Goal: Task Accomplishment & Management: Use online tool/utility

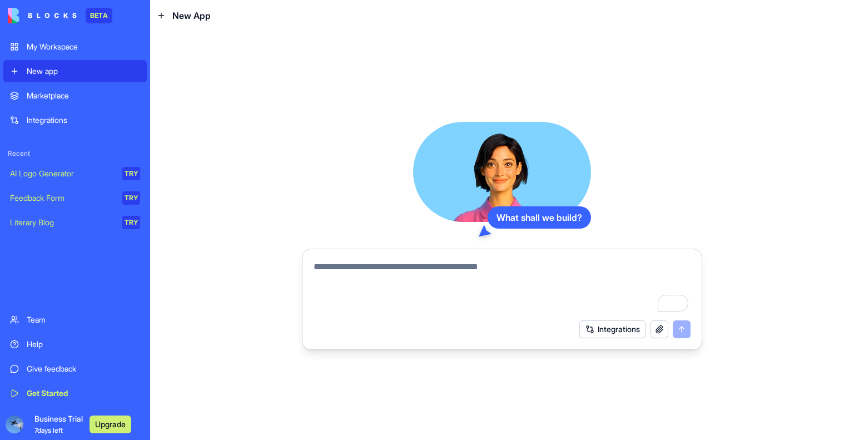
click at [50, 44] on div "My Workspace" at bounding box center [83, 46] width 113 height 11
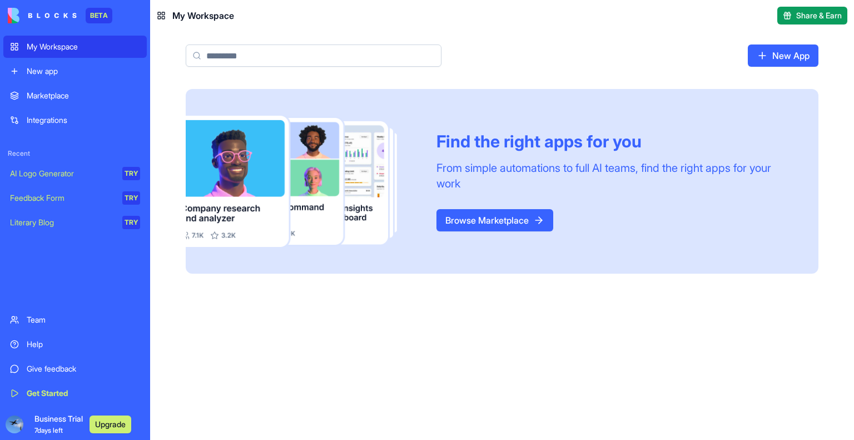
click at [51, 72] on div "New app" at bounding box center [83, 71] width 113 height 11
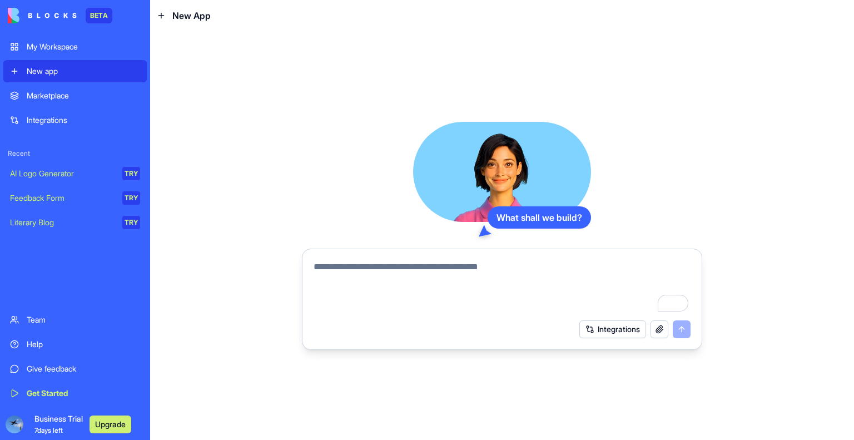
click at [38, 121] on div "Integrations" at bounding box center [83, 120] width 113 height 11
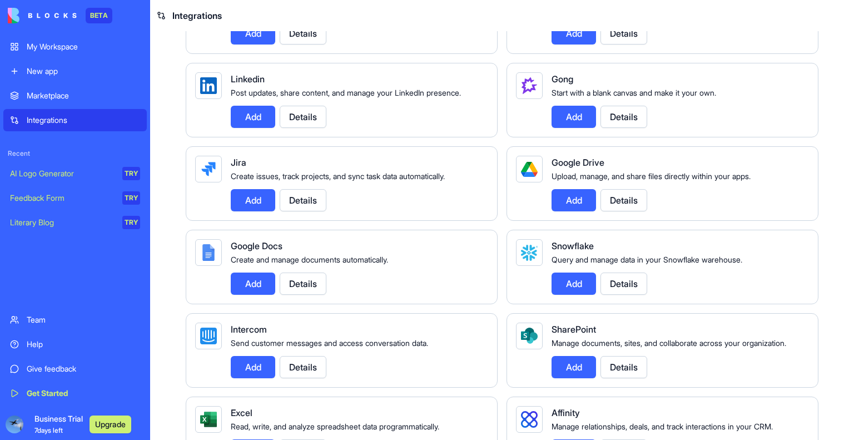
scroll to position [612, 0]
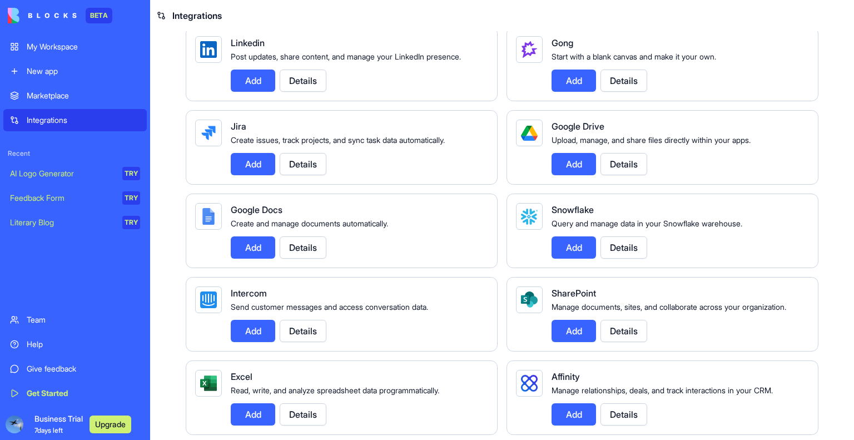
click at [574, 175] on button "Add" at bounding box center [574, 164] width 45 height 22
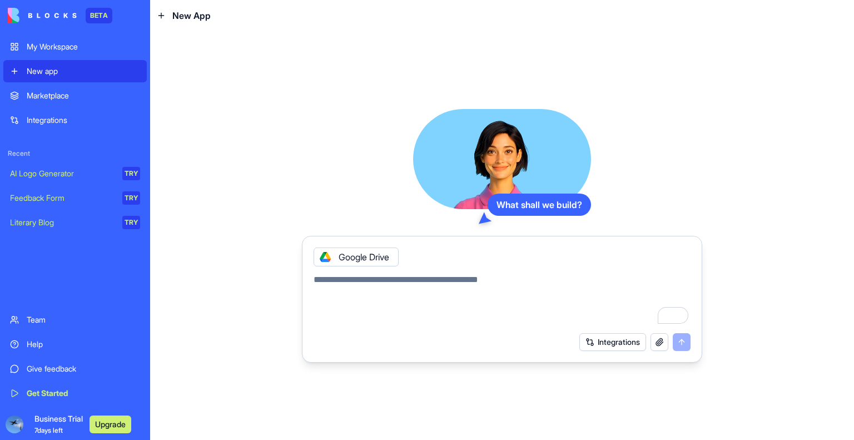
click at [51, 116] on div "Integrations" at bounding box center [83, 120] width 113 height 11
drag, startPoint x: 51, startPoint y: 116, endPoint x: 81, endPoint y: 134, distance: 34.6
click at [56, 116] on div "Integrations" at bounding box center [83, 120] width 113 height 11
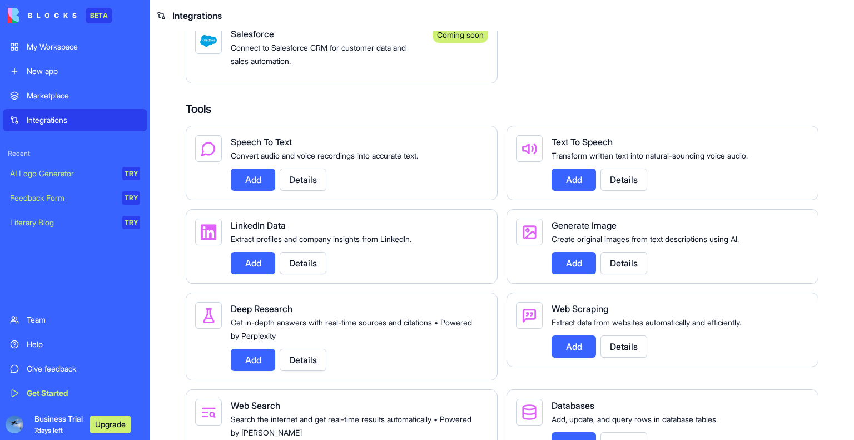
scroll to position [1446, 0]
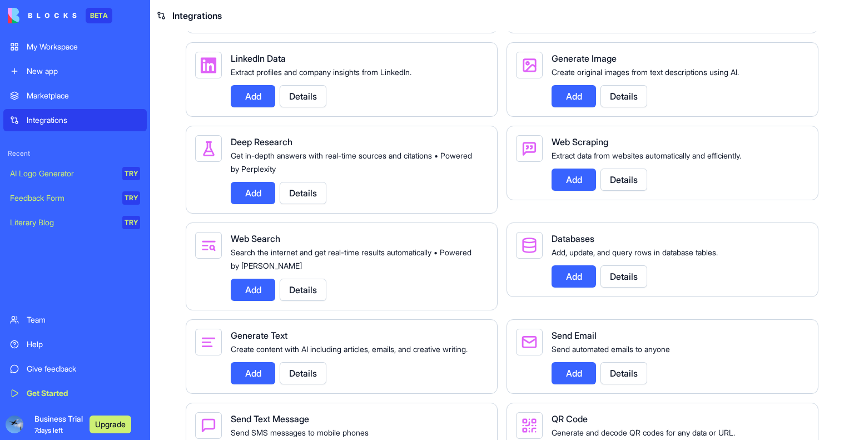
drag, startPoint x: 575, startPoint y: 164, endPoint x: 562, endPoint y: 164, distance: 13.4
click at [575, 107] on button "Add" at bounding box center [574, 96] width 45 height 22
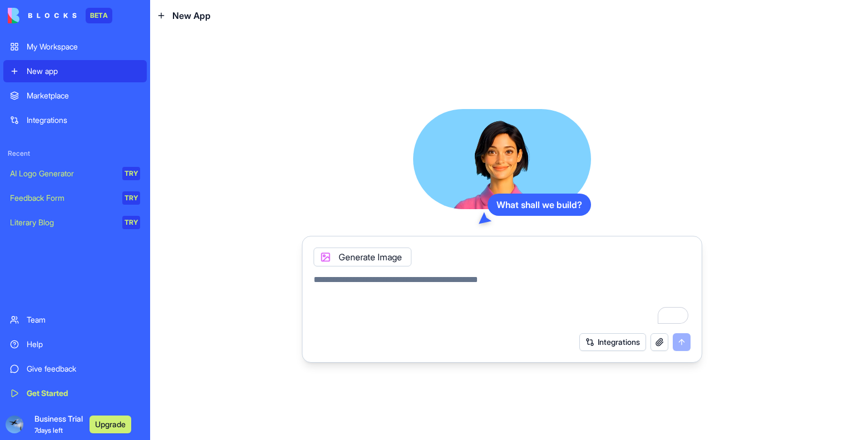
click at [57, 124] on div "Integrations" at bounding box center [83, 120] width 113 height 11
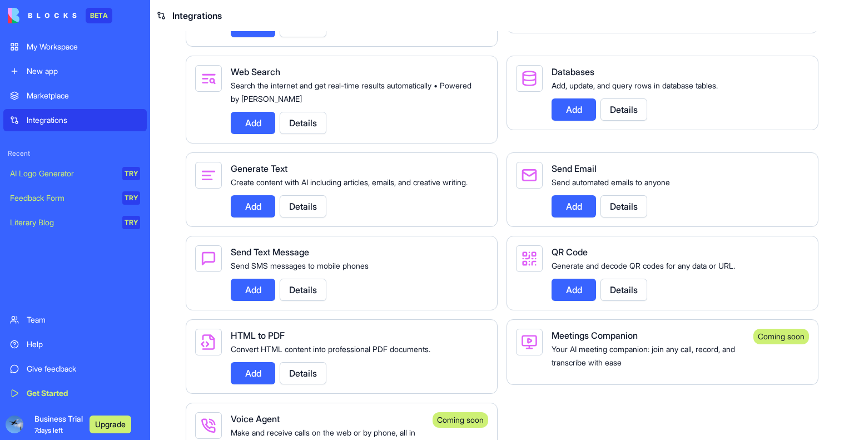
scroll to position [1730, 0]
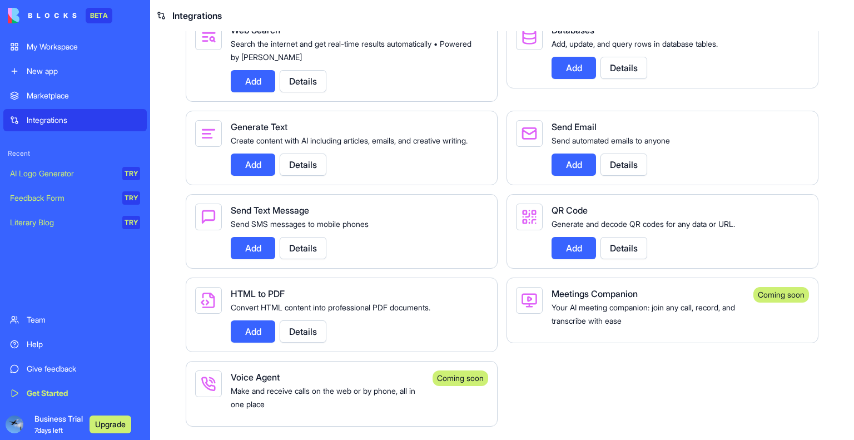
drag, startPoint x: 562, startPoint y: 251, endPoint x: 509, endPoint y: 265, distance: 55.3
click at [555, 253] on button "Add" at bounding box center [574, 248] width 45 height 22
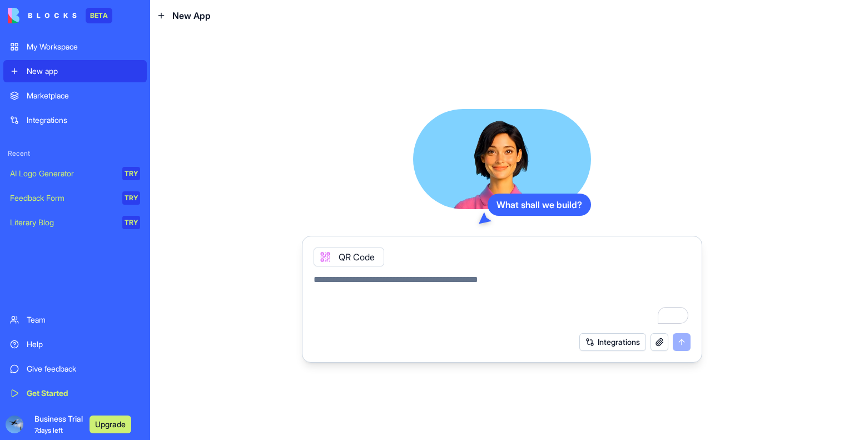
click at [628, 338] on button "Integrations" at bounding box center [613, 342] width 67 height 18
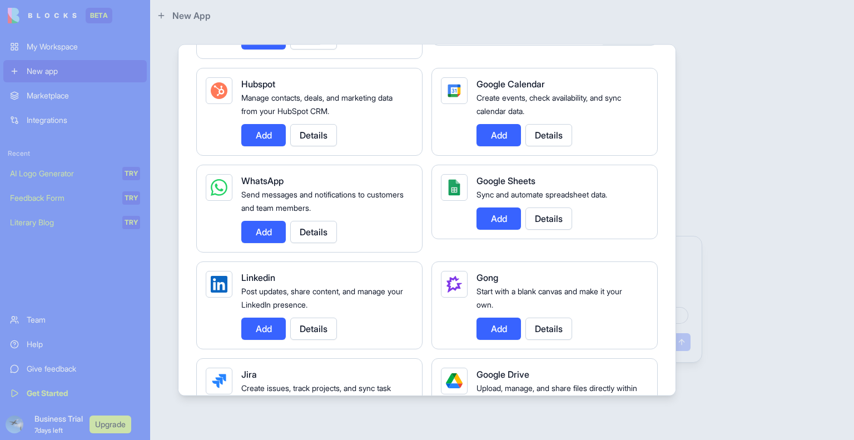
scroll to position [445, 0]
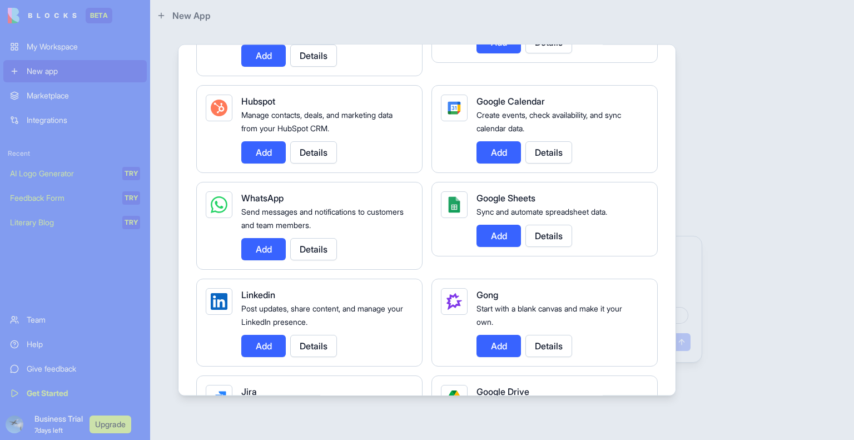
click at [266, 243] on button "Add" at bounding box center [263, 249] width 45 height 22
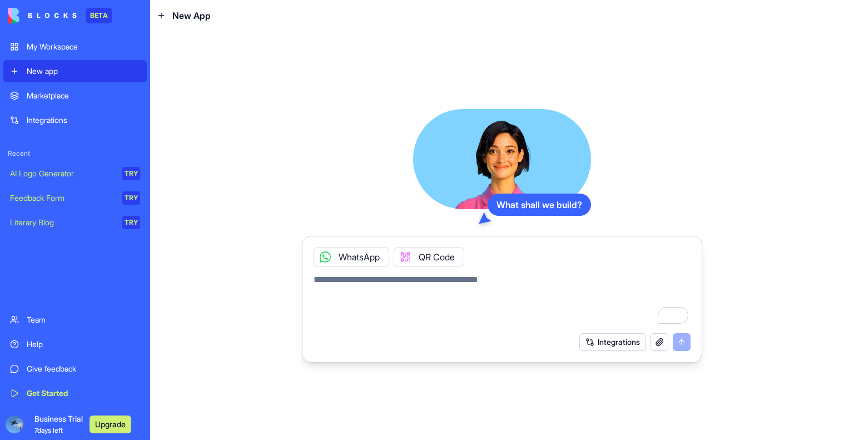
click at [611, 343] on button "Integrations" at bounding box center [613, 342] width 67 height 18
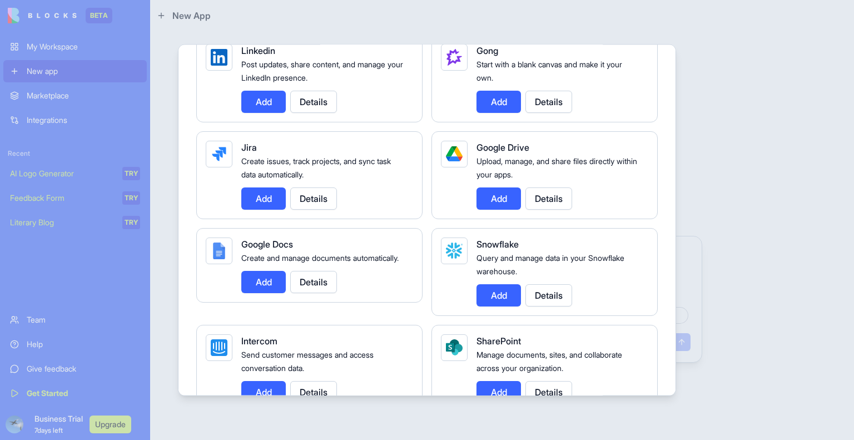
scroll to position [612, 0]
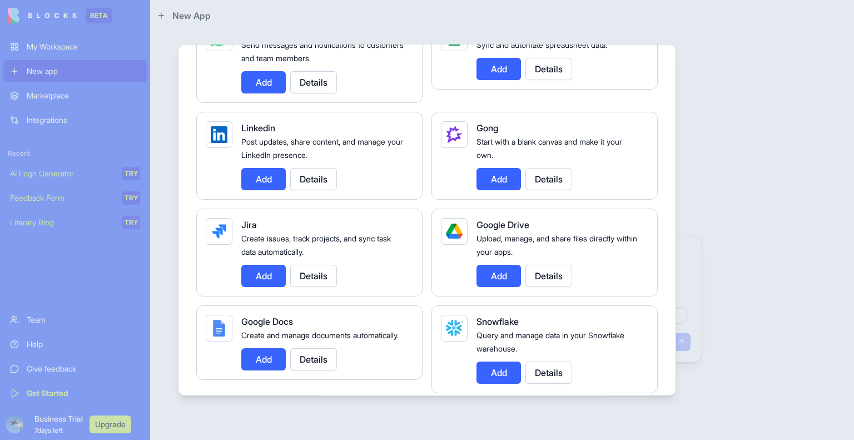
click at [509, 265] on button "Add" at bounding box center [499, 275] width 45 height 22
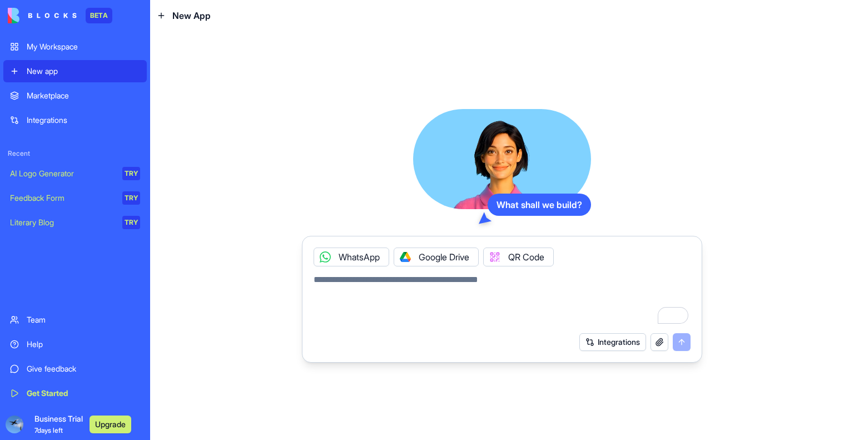
click at [616, 345] on button "Integrations" at bounding box center [613, 342] width 67 height 18
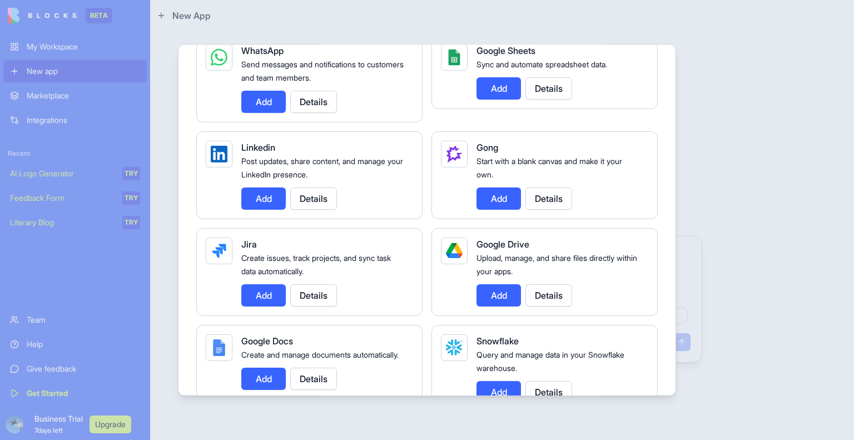
scroll to position [501, 0]
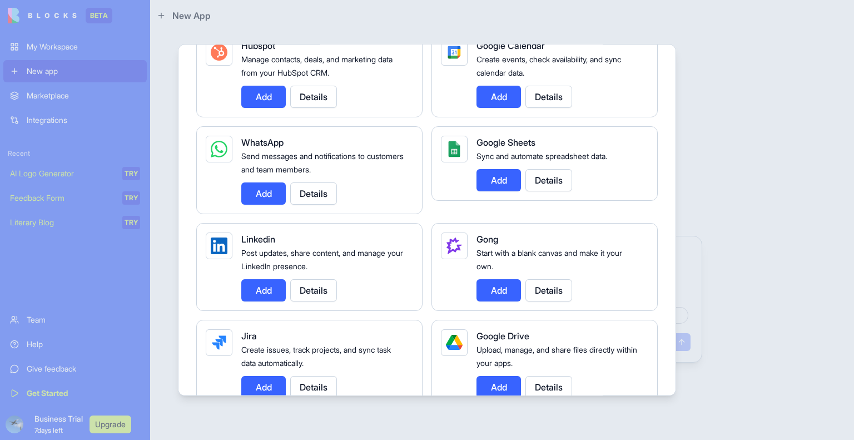
click at [260, 190] on button "Add" at bounding box center [263, 193] width 45 height 22
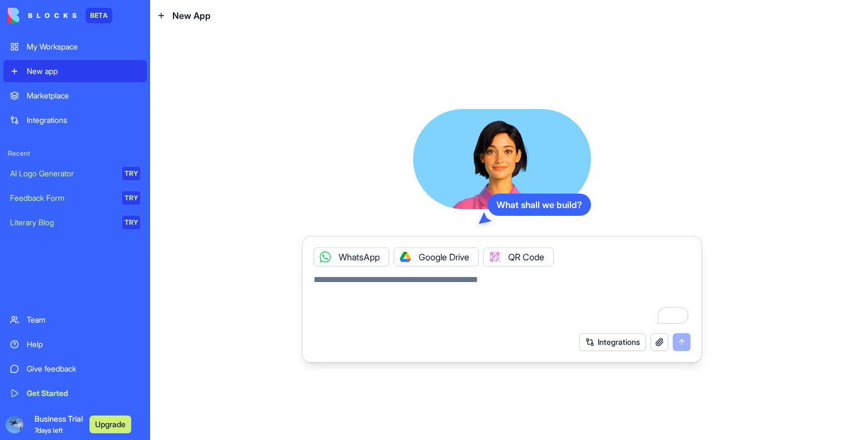
click at [596, 345] on button "Integrations" at bounding box center [613, 342] width 67 height 18
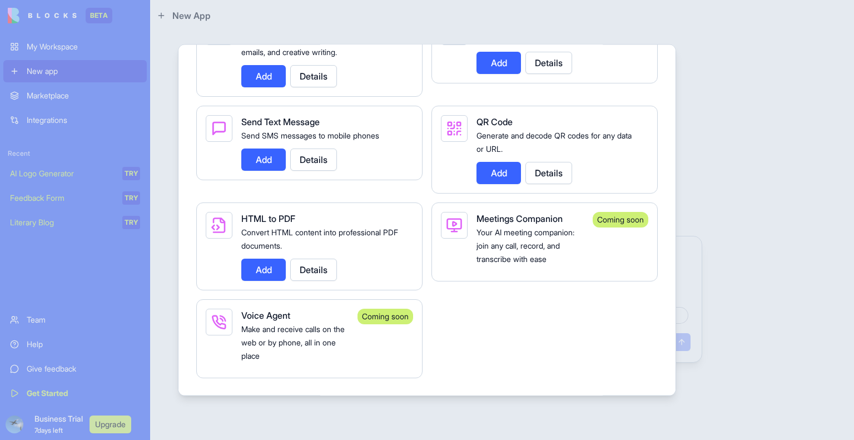
scroll to position [1997, 0]
click at [516, 172] on button "Add" at bounding box center [499, 172] width 45 height 22
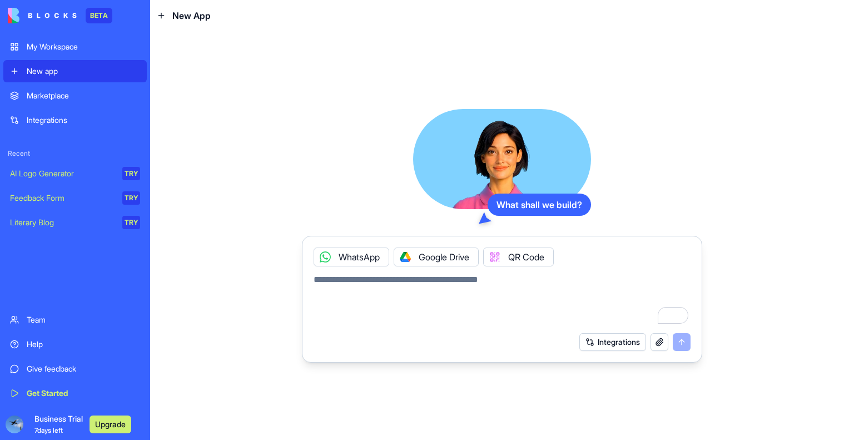
click at [607, 342] on button "Integrations" at bounding box center [613, 342] width 67 height 18
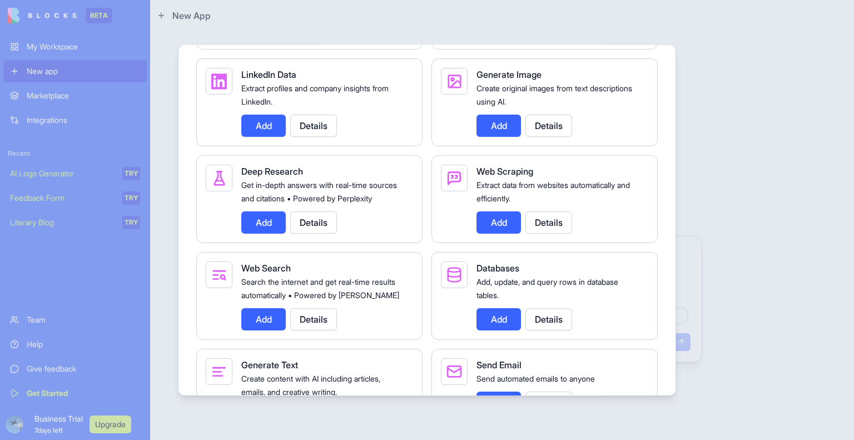
scroll to position [1725, 0]
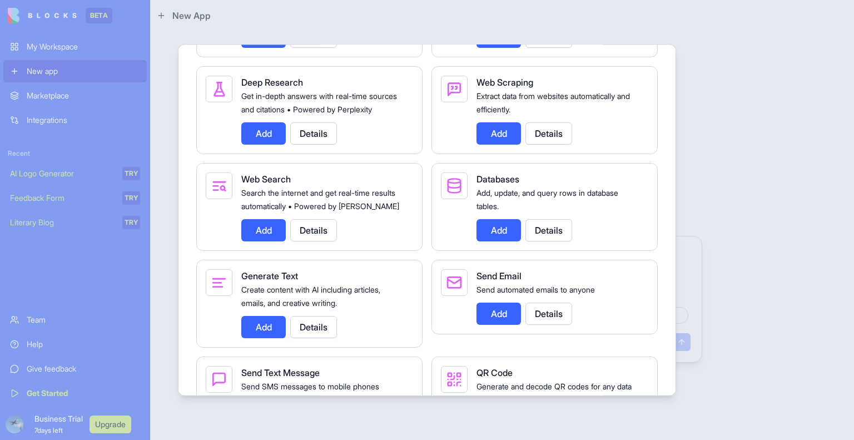
click at [269, 144] on button "Add" at bounding box center [263, 133] width 45 height 22
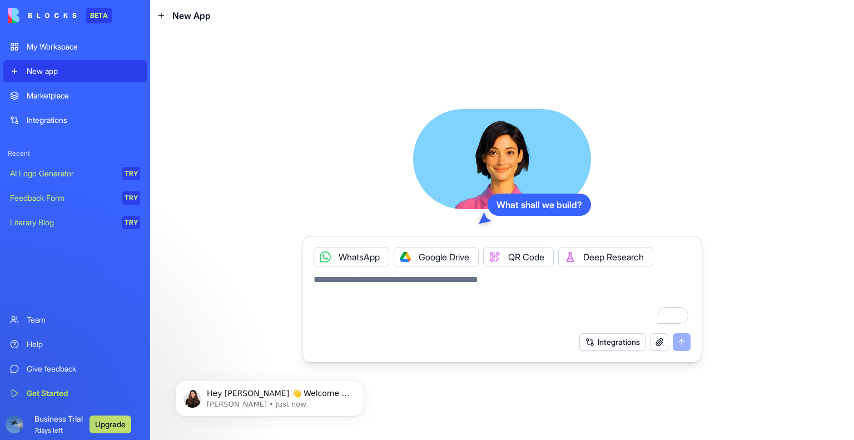
scroll to position [0, 0]
paste textarea "**********"
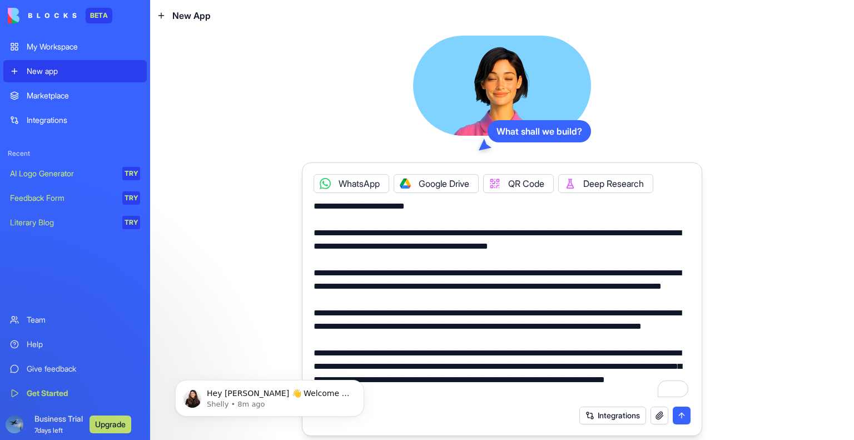
scroll to position [372, 0]
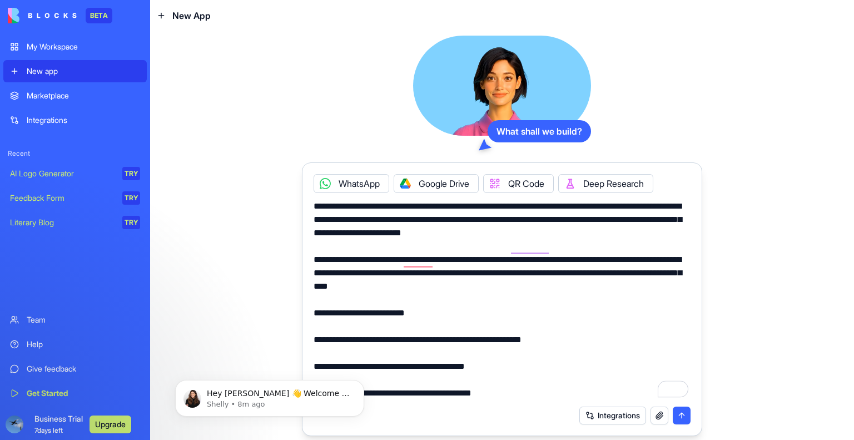
type textarea "**********"
drag, startPoint x: 683, startPoint y: 416, endPoint x: 675, endPoint y: 401, distance: 16.4
click at [675, 401] on div "Integrations" at bounding box center [502, 415] width 391 height 31
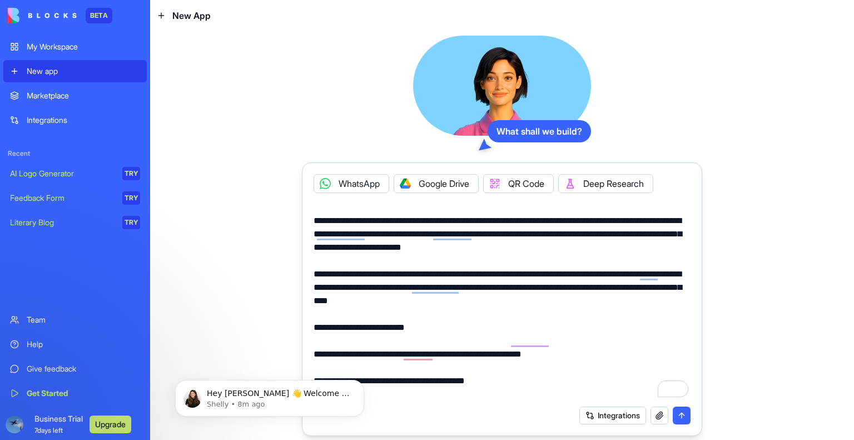
scroll to position [0, 0]
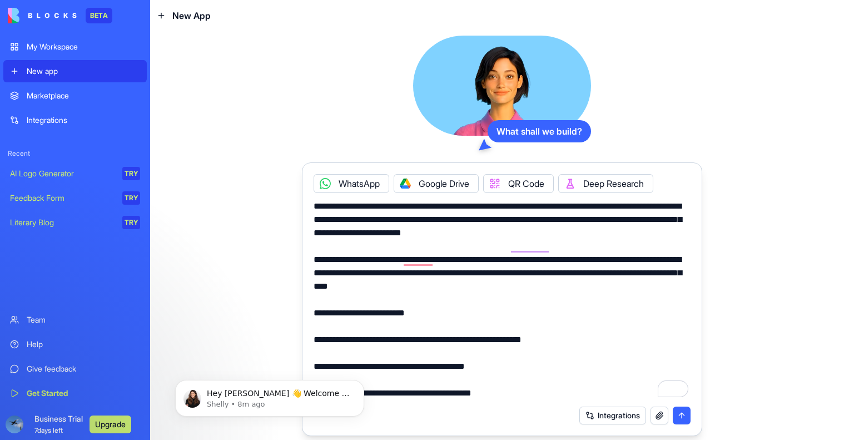
click at [684, 418] on button "submit" at bounding box center [682, 416] width 18 height 18
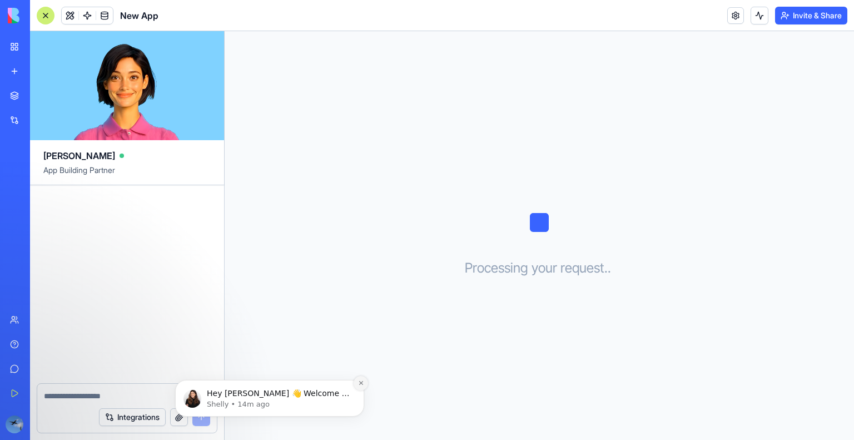
click at [360, 382] on icon "Dismiss notification" at bounding box center [361, 383] width 6 height 6
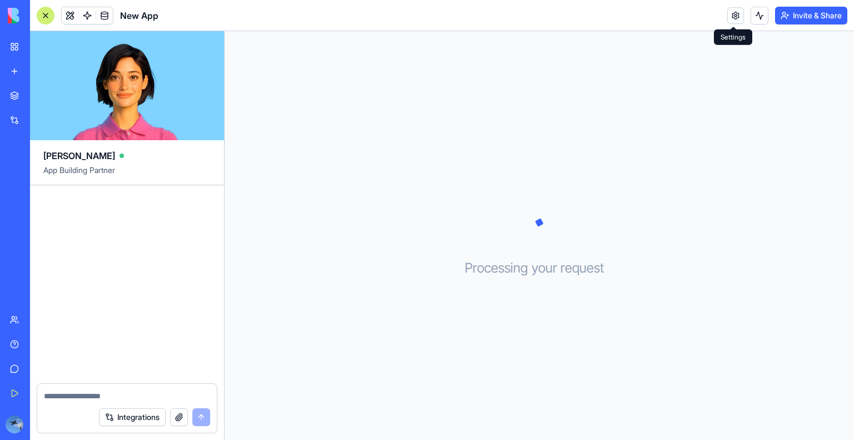
click at [732, 14] on link at bounding box center [736, 15] width 17 height 17
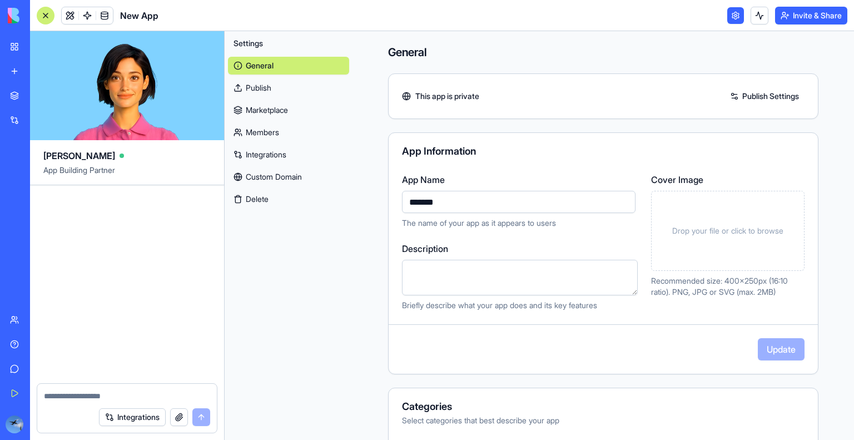
click at [736, 13] on link at bounding box center [736, 15] width 17 height 17
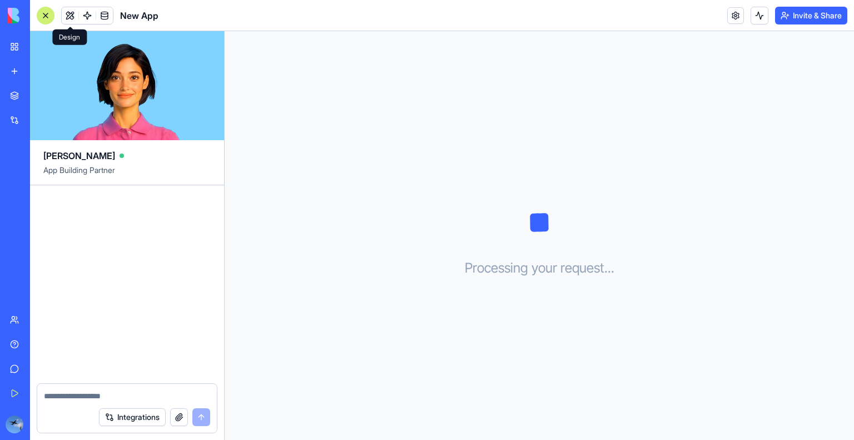
click at [70, 12] on button at bounding box center [70, 15] width 17 height 17
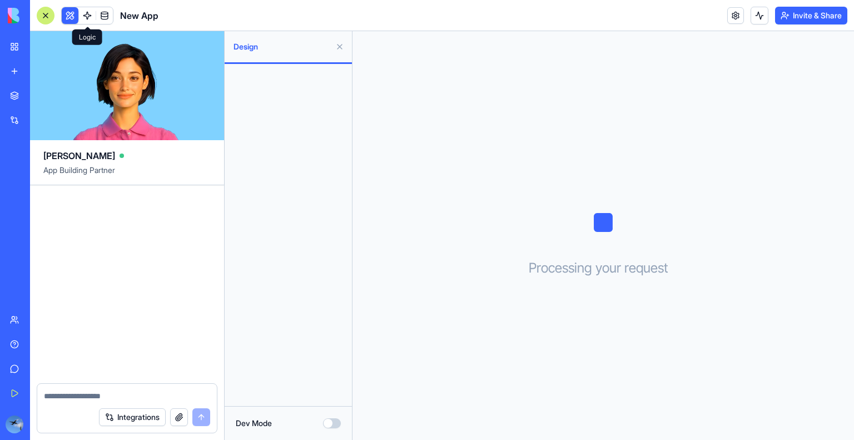
click at [84, 17] on link at bounding box center [87, 15] width 17 height 17
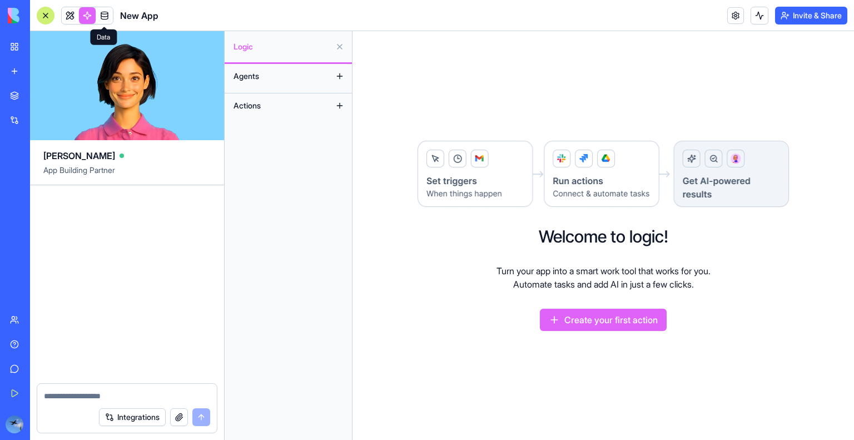
click at [103, 16] on link at bounding box center [104, 15] width 17 height 17
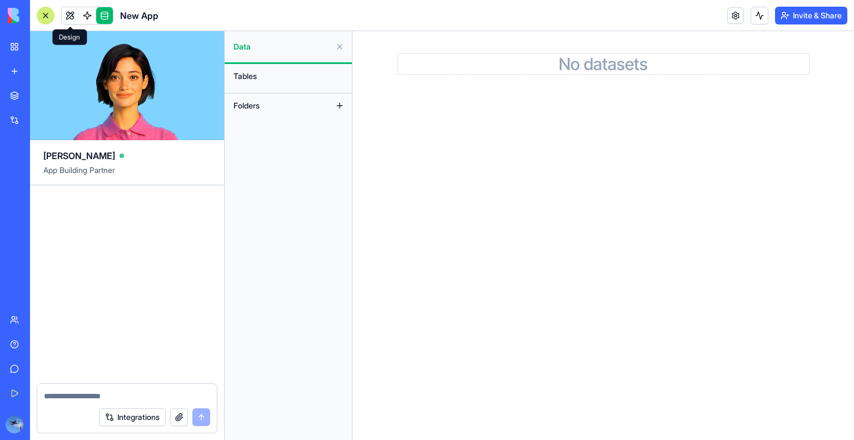
click at [69, 17] on link at bounding box center [70, 15] width 17 height 17
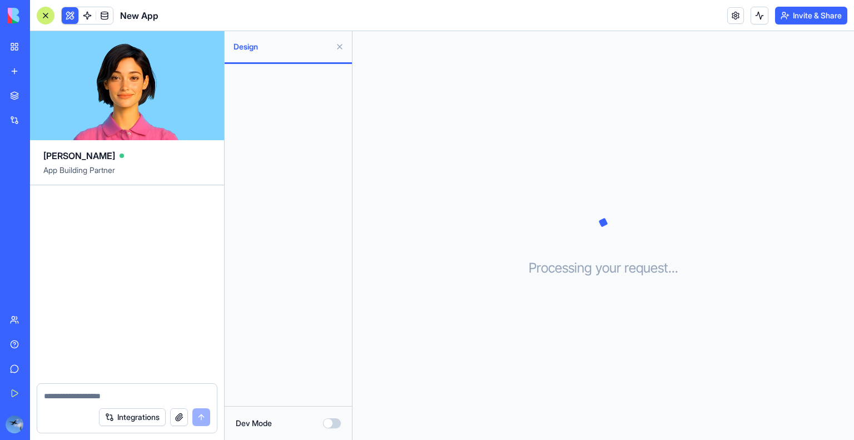
click at [344, 46] on button at bounding box center [340, 47] width 18 height 18
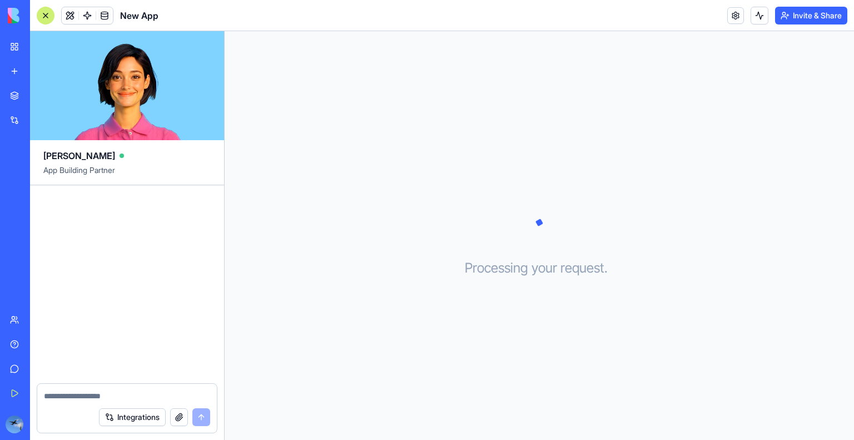
click at [40, 393] on div "Get Started" at bounding box center [34, 393] width 14 height 11
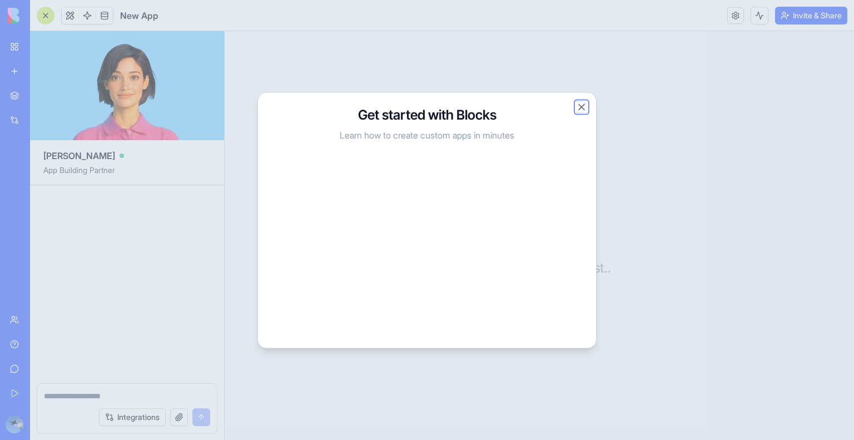
click at [579, 106] on button "Close" at bounding box center [581, 106] width 11 height 11
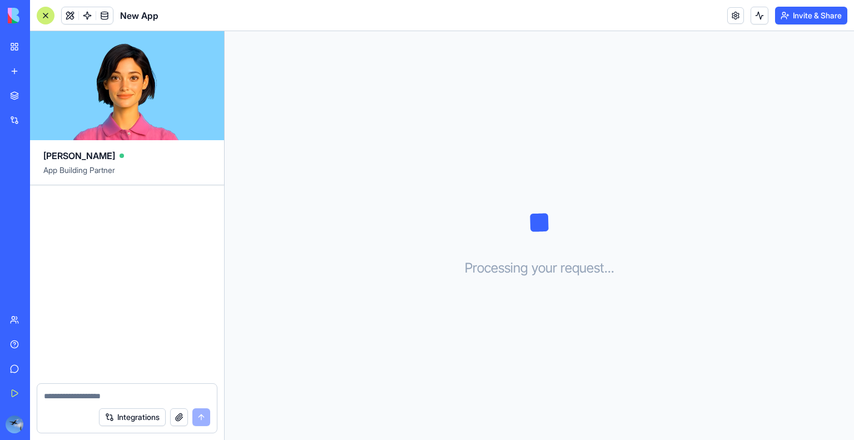
click at [45, 14] on div at bounding box center [46, 16] width 18 height 18
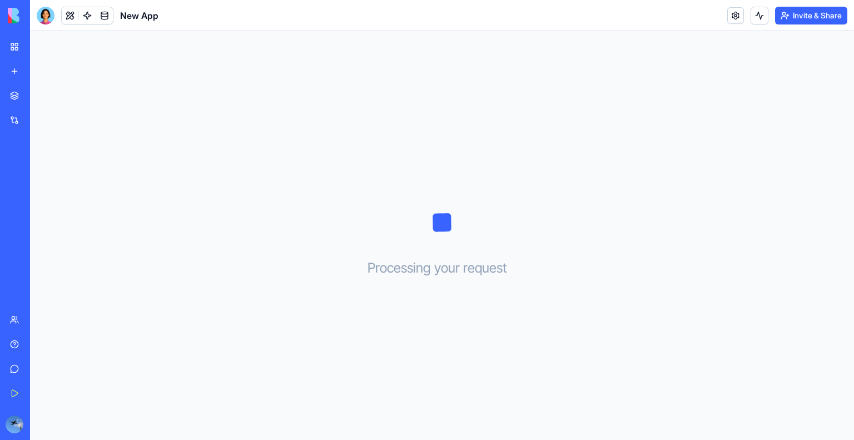
click at [42, 8] on div at bounding box center [46, 16] width 18 height 18
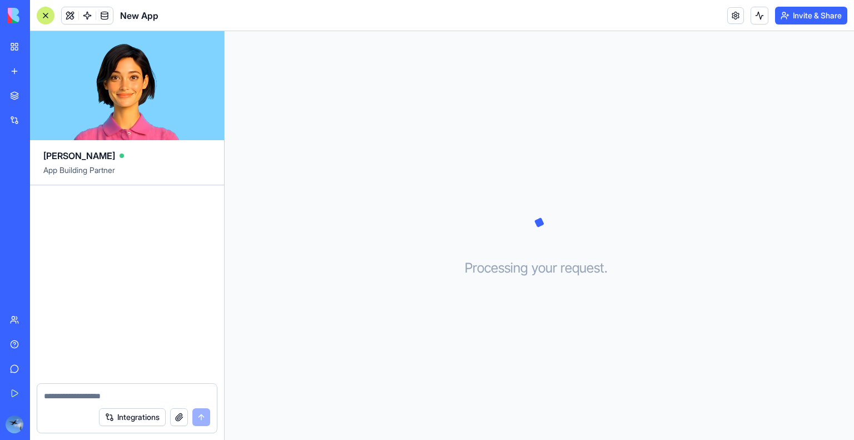
click at [16, 51] on link "My Workspace" at bounding box center [25, 47] width 45 height 22
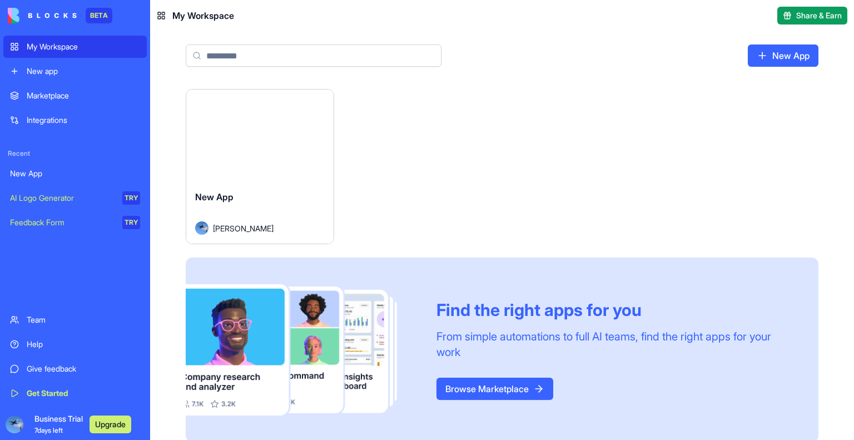
click at [256, 137] on button "Launch" at bounding box center [259, 136] width 83 height 22
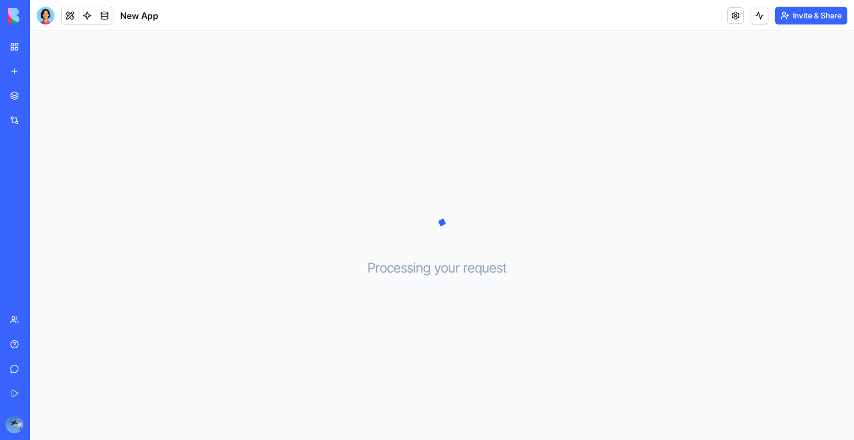
click at [42, 13] on div at bounding box center [46, 16] width 18 height 18
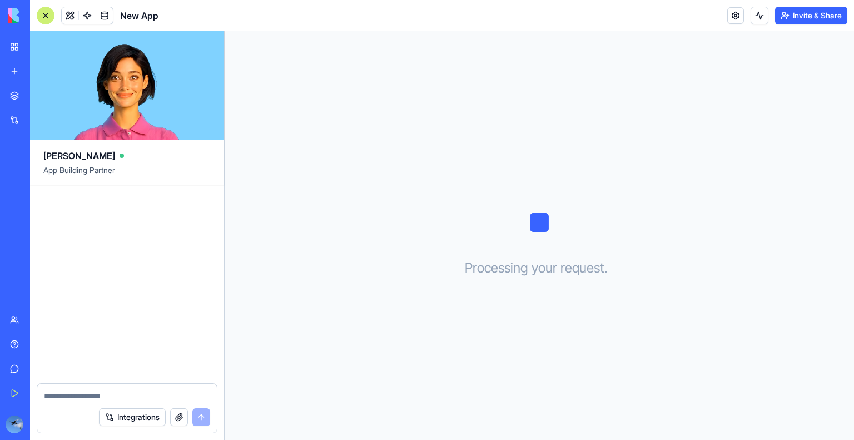
click at [11, 46] on link "My Workspace" at bounding box center [25, 47] width 45 height 22
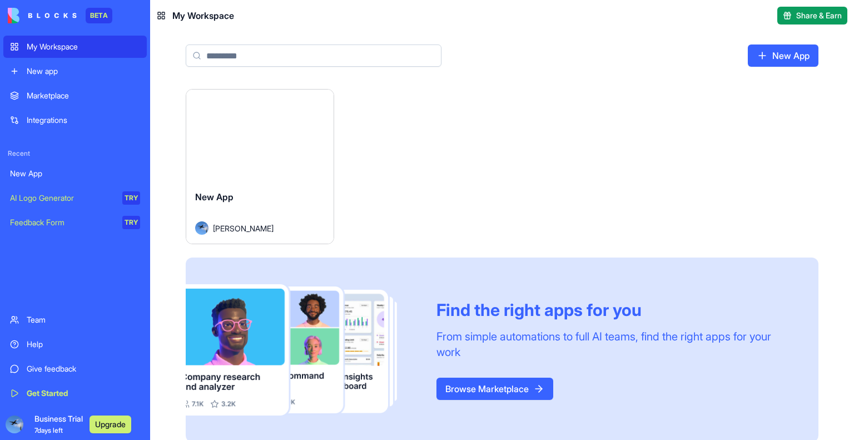
click at [318, 101] on html "BETA My Workspace New app Marketplace Integrations Recent New App AI Logo Gener…" at bounding box center [427, 220] width 854 height 440
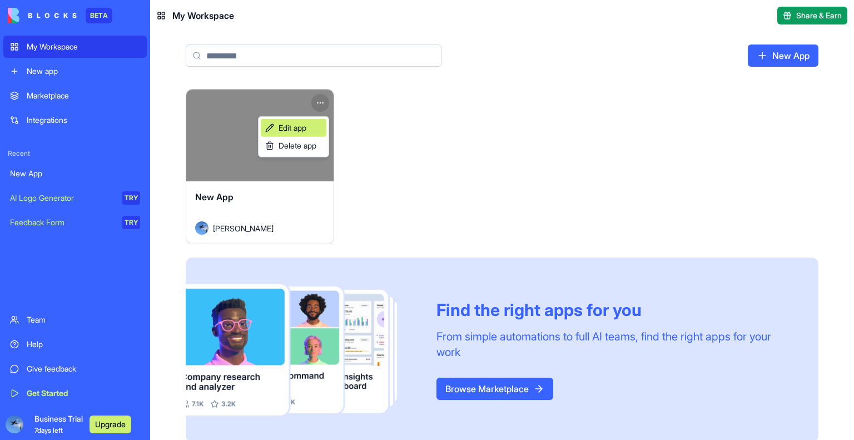
click at [303, 127] on span "Edit app" at bounding box center [293, 127] width 28 height 11
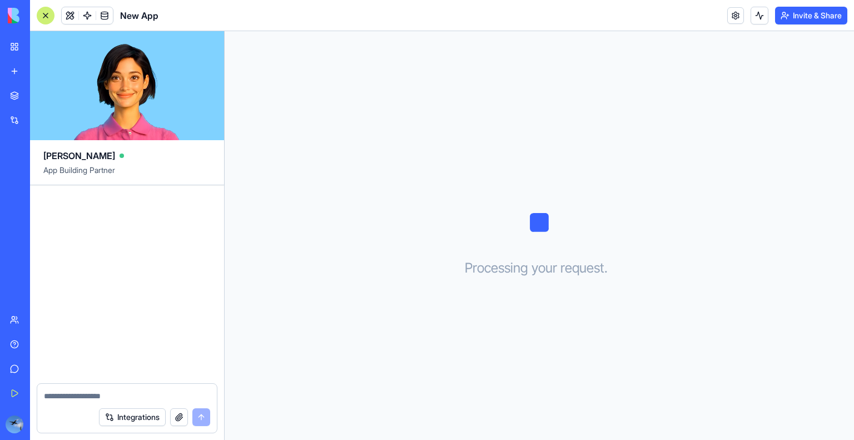
click at [32, 93] on div "Marketplace" at bounding box center [34, 95] width 14 height 11
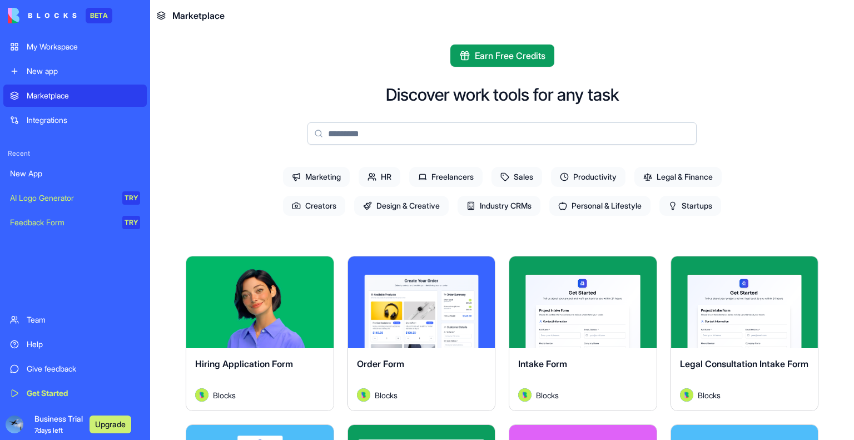
click at [27, 61] on link "New app" at bounding box center [75, 71] width 144 height 22
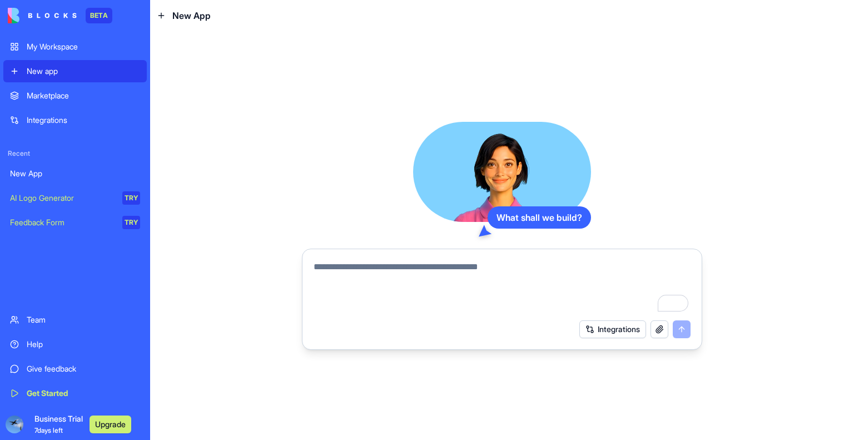
click at [27, 51] on div "My Workspace" at bounding box center [83, 46] width 113 height 11
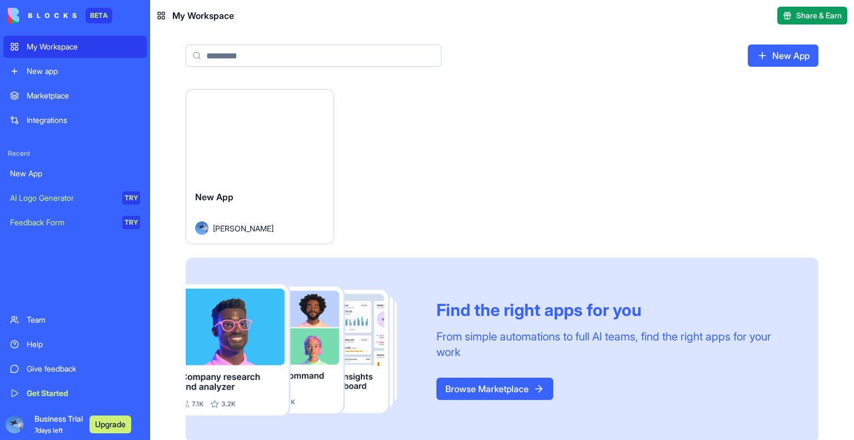
click at [266, 137] on button "Launch" at bounding box center [259, 136] width 83 height 22
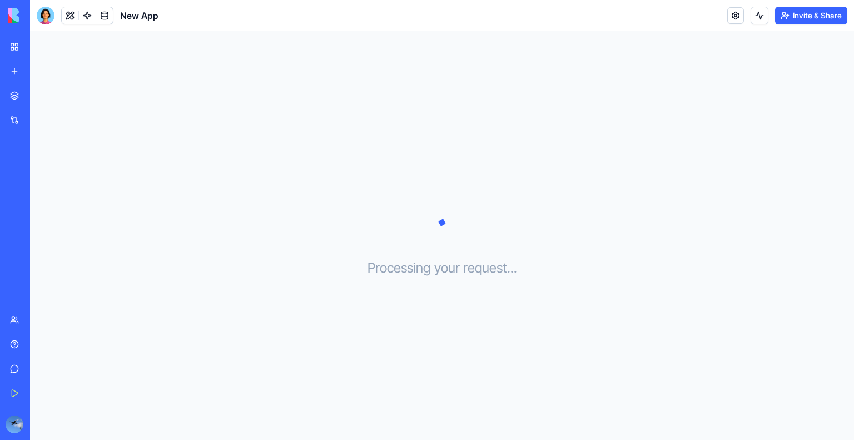
drag, startPoint x: 49, startPoint y: 13, endPoint x: 181, endPoint y: 81, distance: 149.0
click at [49, 13] on div at bounding box center [46, 16] width 18 height 18
click at [33, 48] on div "My Workspace" at bounding box center [34, 46] width 14 height 11
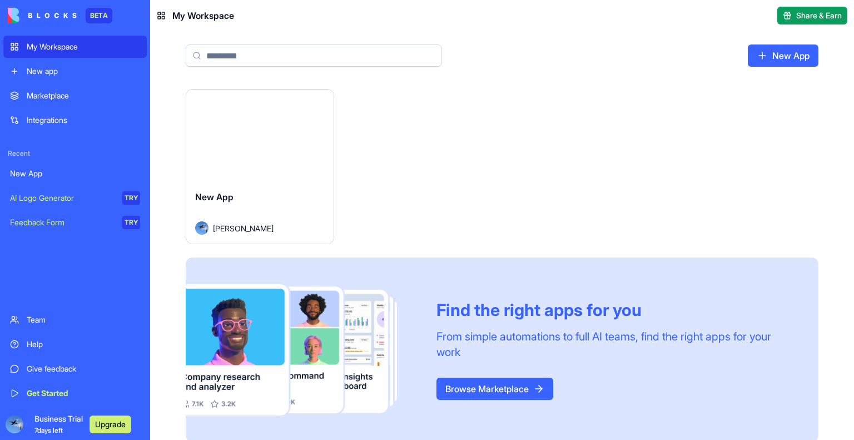
click at [316, 99] on html "BETA My Workspace New app Marketplace Integrations Recent New App AI Logo Gener…" at bounding box center [427, 220] width 854 height 440
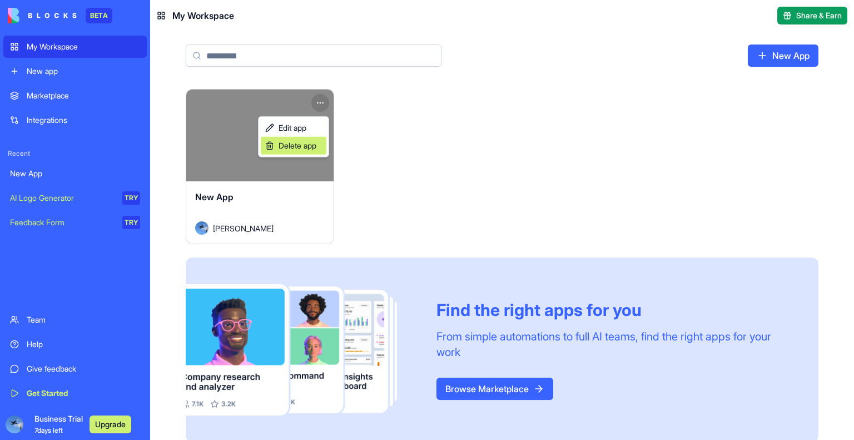
click at [300, 146] on span "Delete app" at bounding box center [298, 145] width 38 height 11
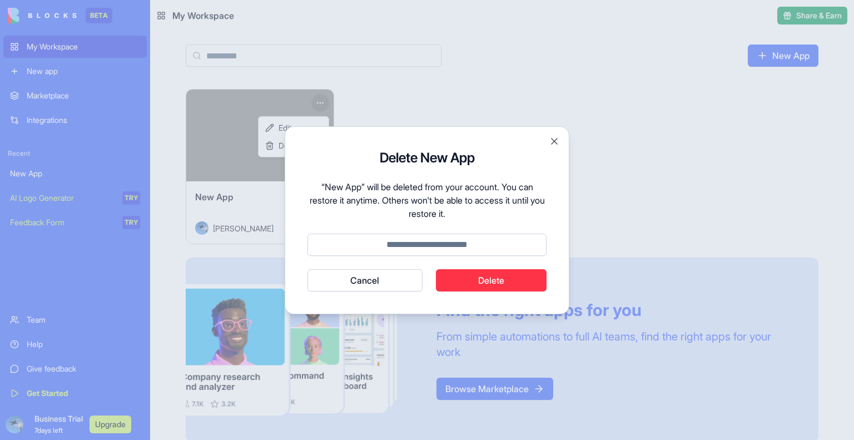
click at [493, 280] on button "Delete" at bounding box center [491, 280] width 111 height 22
type input "******"
click at [481, 277] on button "Delete" at bounding box center [491, 280] width 111 height 22
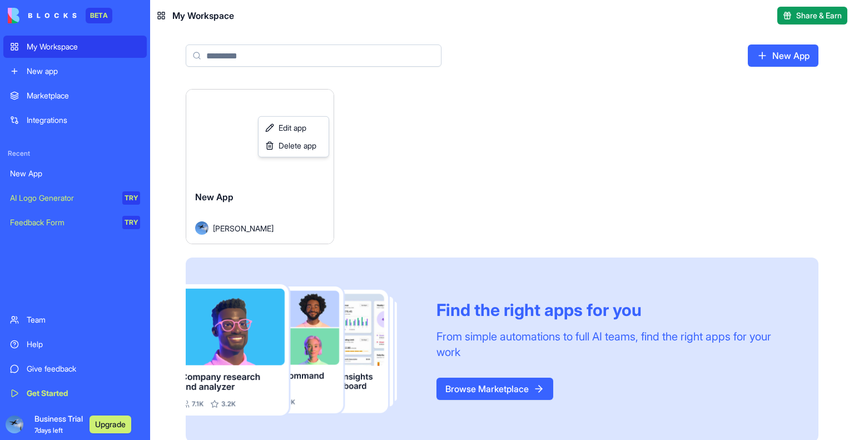
click at [45, 48] on html "BETA My Workspace New app Marketplace Integrations Recent New App AI Logo Gener…" at bounding box center [427, 220] width 854 height 440
click at [16, 41] on link "My Workspace" at bounding box center [75, 47] width 144 height 22
click at [31, 71] on div "New app" at bounding box center [83, 71] width 113 height 11
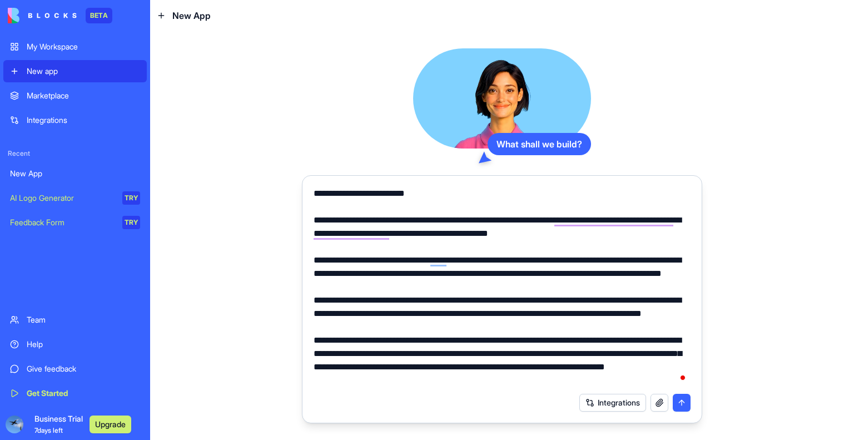
drag, startPoint x: 447, startPoint y: 190, endPoint x: 296, endPoint y: 175, distance: 151.5
click at [296, 175] on div "What shall we build? Integrations" at bounding box center [502, 235] width 704 height 409
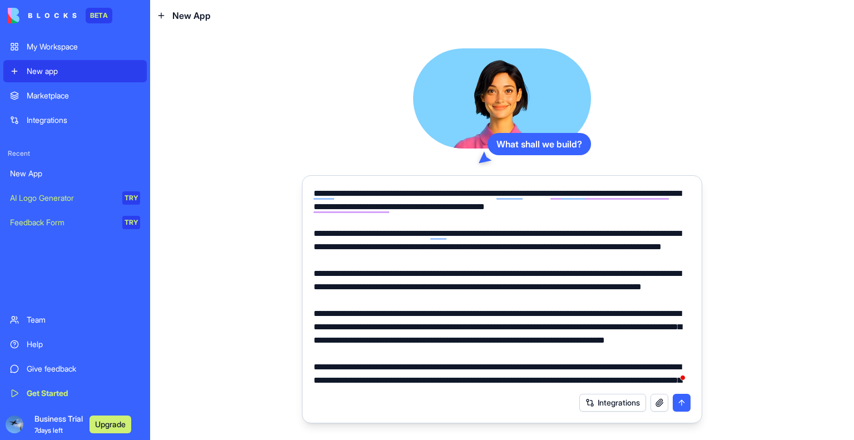
scroll to position [65, 0]
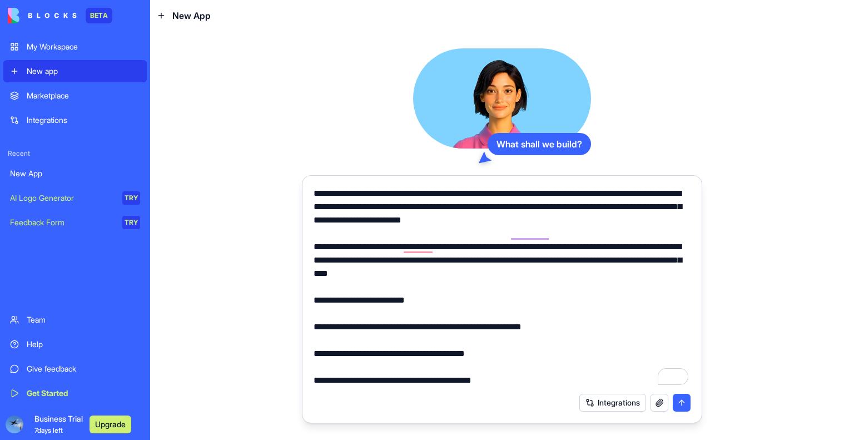
click at [512, 354] on textarea "To enrich screen reader interactions, please activate Accessibility in Grammarl…" at bounding box center [502, 287] width 377 height 200
type textarea "**********"
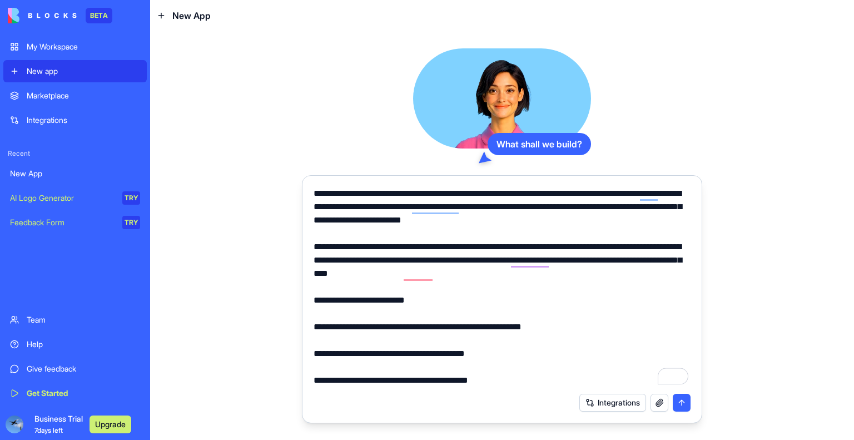
drag, startPoint x: 684, startPoint y: 404, endPoint x: 652, endPoint y: 364, distance: 51.0
click at [684, 403] on button "submit" at bounding box center [682, 403] width 18 height 18
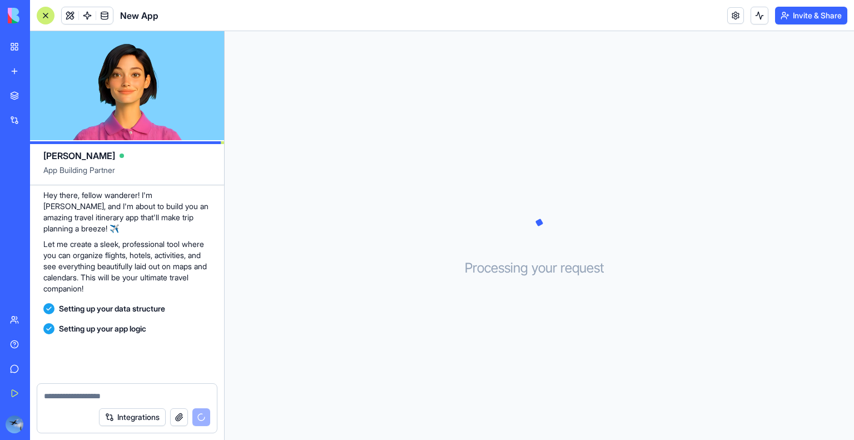
scroll to position [614, 0]
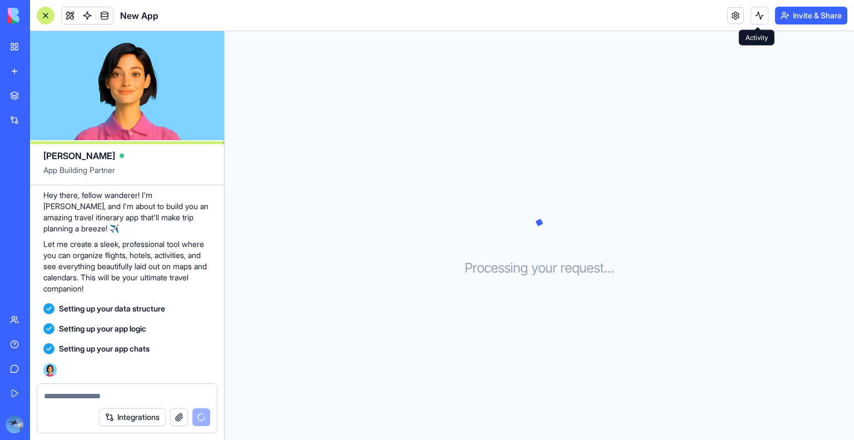
click at [758, 17] on button at bounding box center [760, 16] width 18 height 18
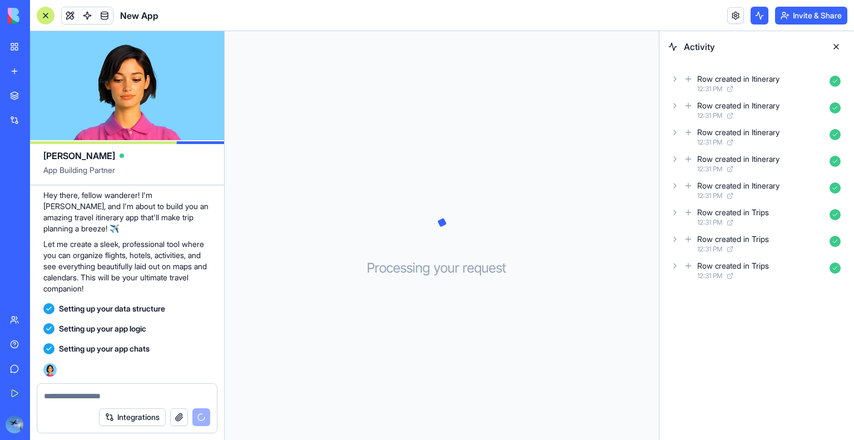
click at [757, 18] on button at bounding box center [760, 16] width 18 height 18
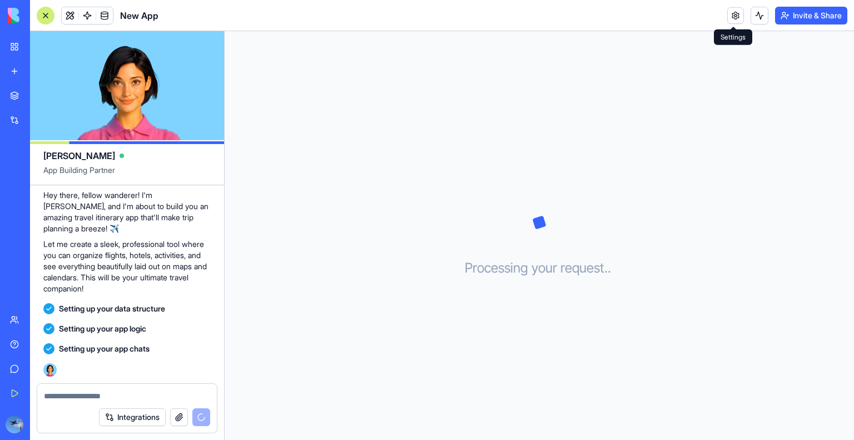
click at [732, 17] on link at bounding box center [736, 15] width 17 height 17
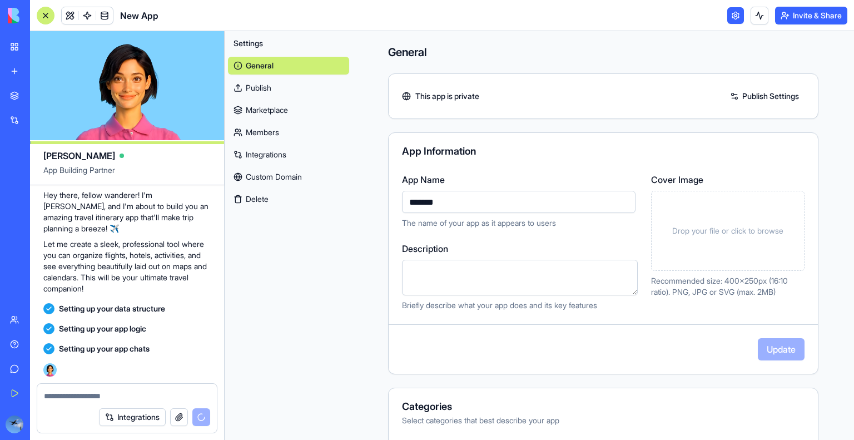
click at [732, 17] on link at bounding box center [736, 15] width 17 height 17
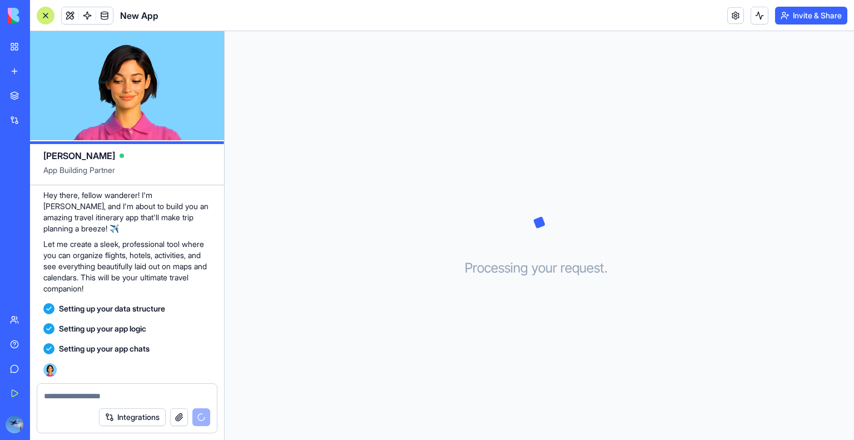
scroll to position [645, 0]
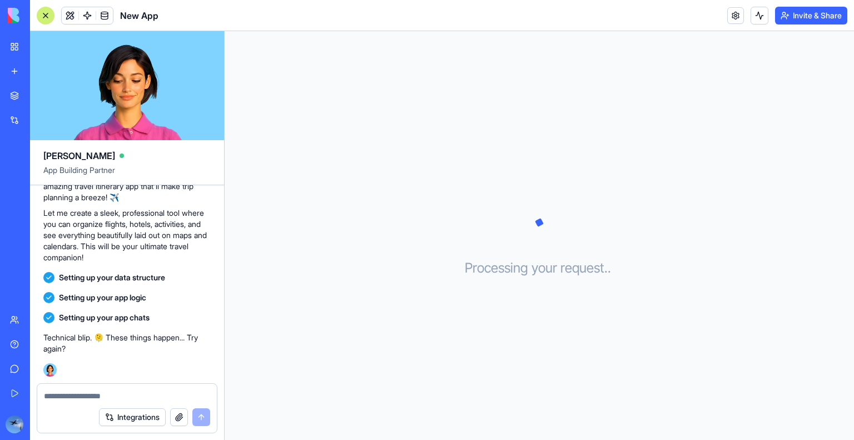
click at [81, 398] on textarea at bounding box center [127, 396] width 166 height 11
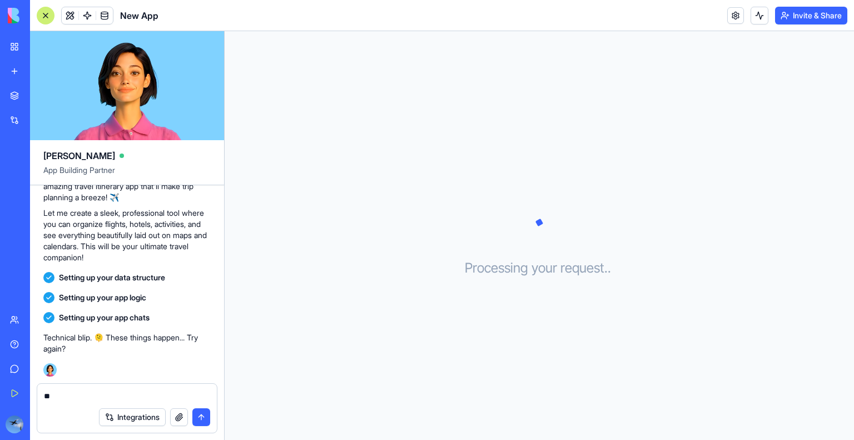
type textarea "***"
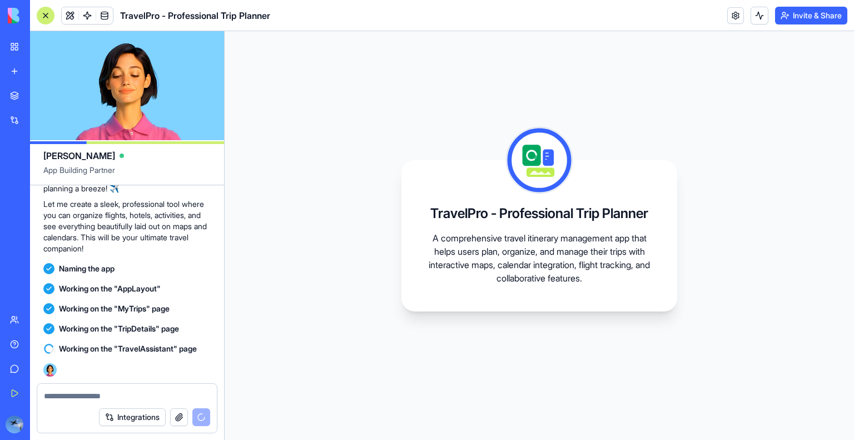
scroll to position [952, 0]
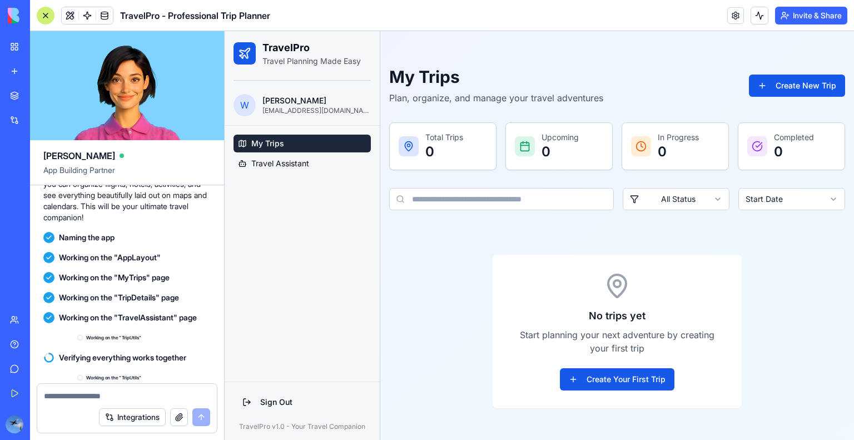
scroll to position [1231, 0]
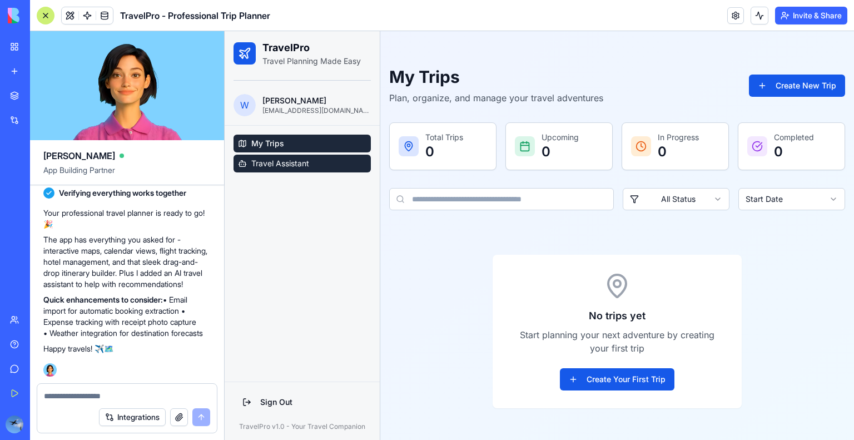
click at [296, 162] on span "Travel Assistant" at bounding box center [280, 163] width 58 height 11
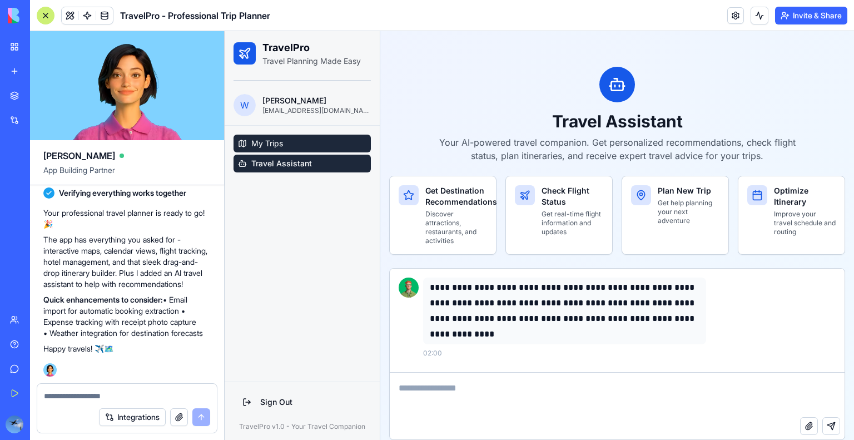
click at [282, 142] on span "My Trips" at bounding box center [267, 143] width 32 height 11
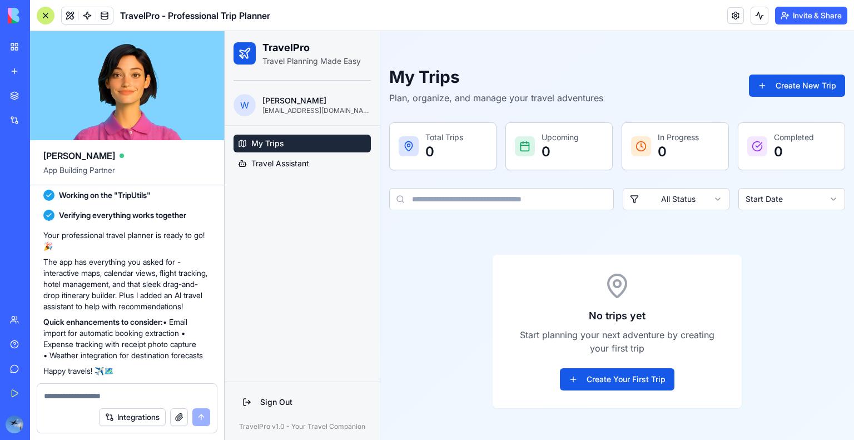
scroll to position [1231, 0]
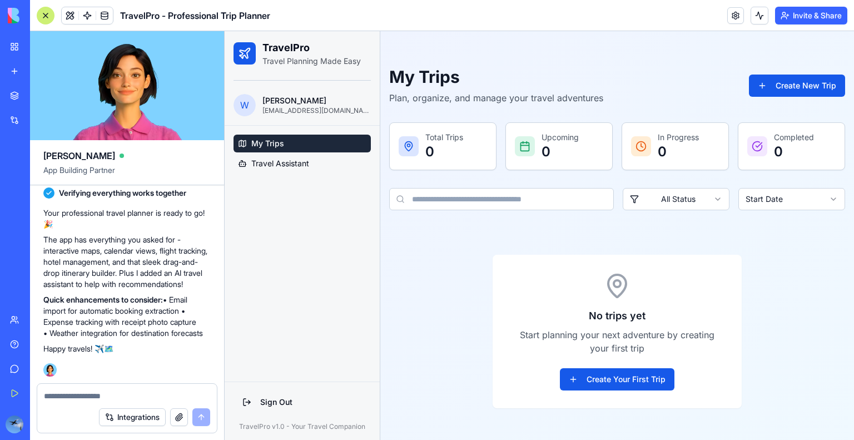
drag, startPoint x: 176, startPoint y: 289, endPoint x: 170, endPoint y: 325, distance: 36.8
click at [176, 337] on p "Quick enhancements to consider: • Email import for automatic booking extraction…" at bounding box center [126, 316] width 167 height 45
copy p "Email import for automatic booking extraction • Expense tracking with receipt p…"
click at [89, 396] on textarea at bounding box center [127, 396] width 167 height 11
paste textarea "**********"
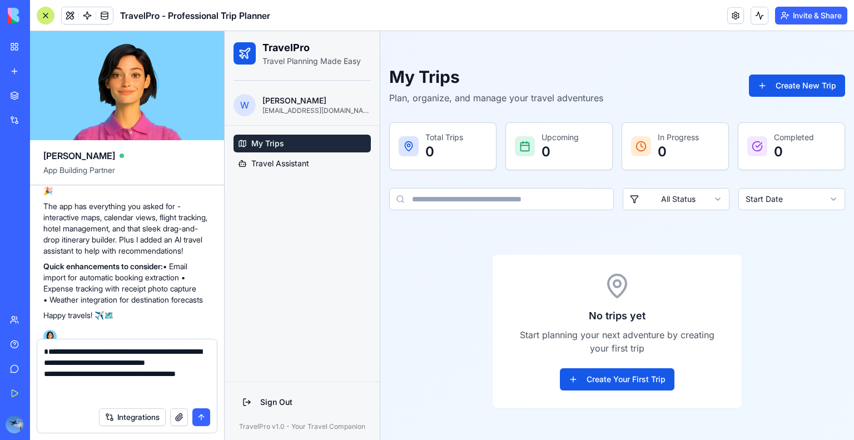
click at [43, 351] on div "**********" at bounding box center [127, 370] width 180 height 62
click at [46, 350] on textarea "**********" at bounding box center [127, 374] width 167 height 56
type textarea "**********"
click at [201, 422] on button "submit" at bounding box center [201, 417] width 18 height 18
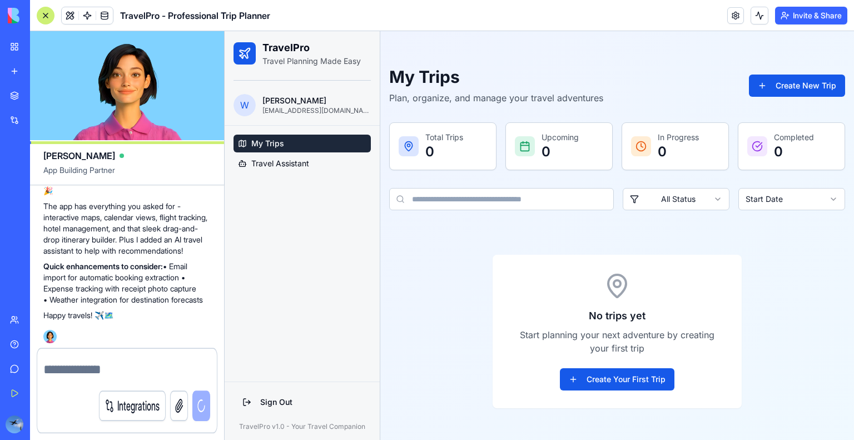
scroll to position [1306, 0]
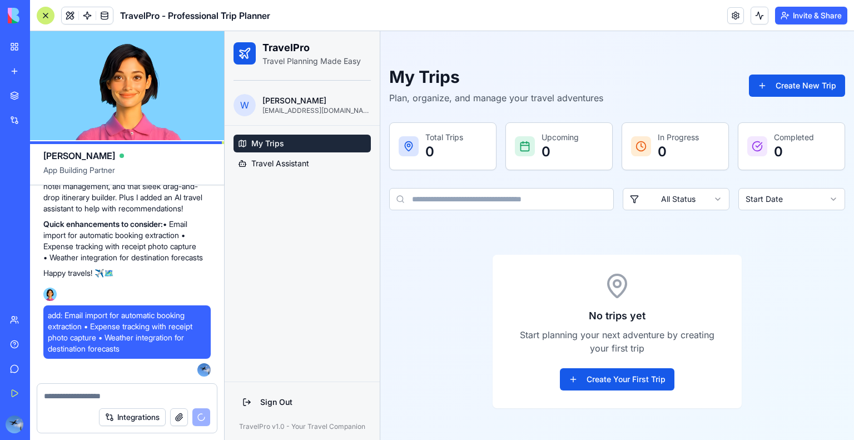
click at [774, 195] on html "TravelPro Travel Planning Made Easy W [PERSON_NAME] [EMAIL_ADDRESS][DOMAIN_NAME…" at bounding box center [540, 242] width 630 height 422
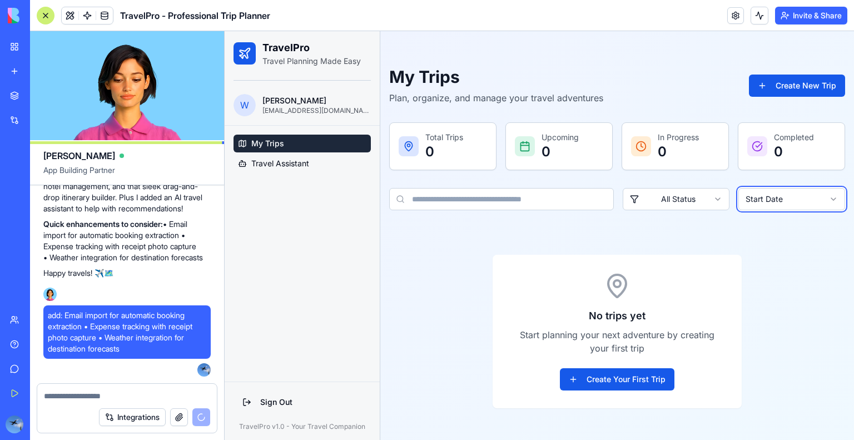
click at [774, 195] on html "TravelPro Travel Planning Made Easy W [PERSON_NAME] [EMAIL_ADDRESS][DOMAIN_NAME…" at bounding box center [540, 242] width 630 height 422
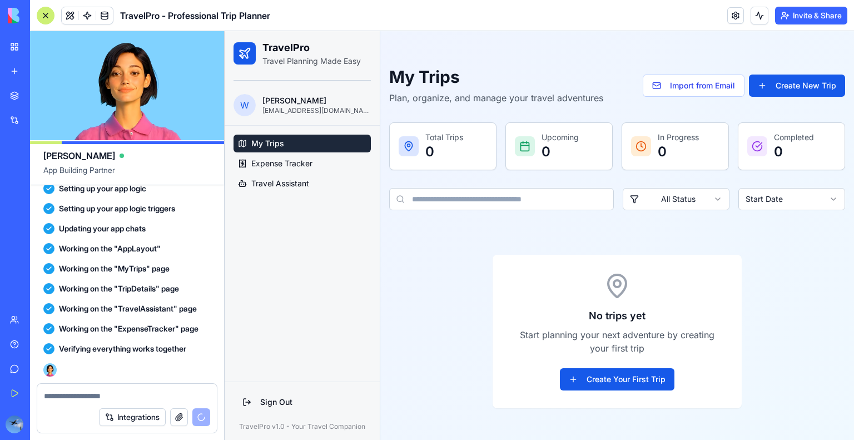
scroll to position [2074, 0]
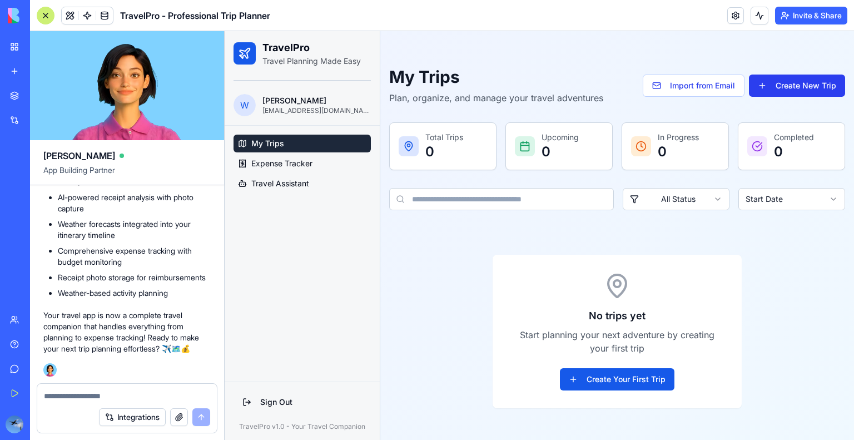
click at [794, 90] on button "Create New Trip" at bounding box center [797, 86] width 96 height 22
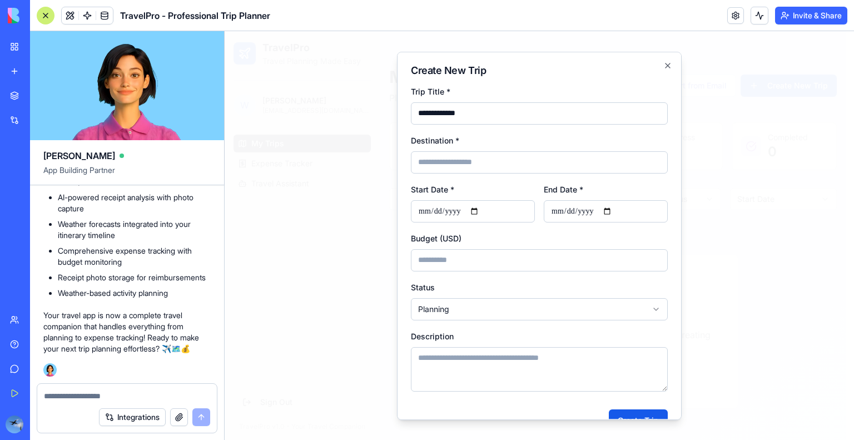
type input "**********"
click at [504, 160] on input "Destination *" at bounding box center [539, 162] width 257 height 22
type input "******"
click at [485, 214] on input "Start Date *" at bounding box center [473, 211] width 124 height 22
type input "**********"
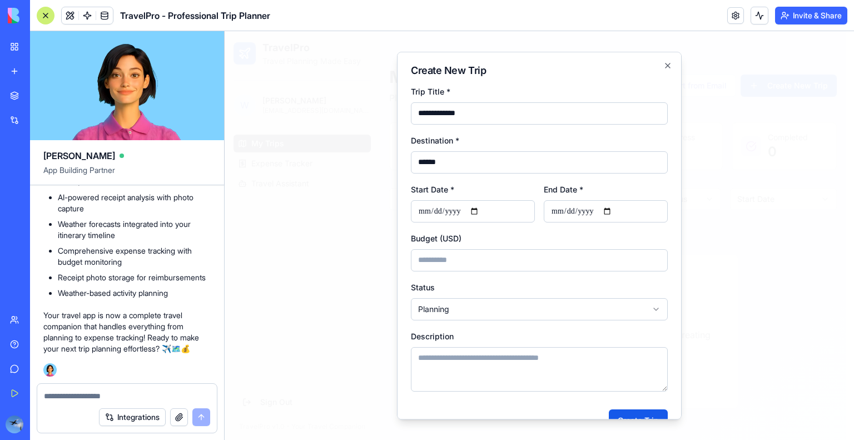
click at [614, 212] on input "End Date *" at bounding box center [606, 211] width 124 height 22
type input "**********"
click at [457, 258] on input "Budget (USD)" at bounding box center [539, 260] width 257 height 22
type input "****"
click at [438, 309] on body "**********" at bounding box center [535, 242] width 621 height 422
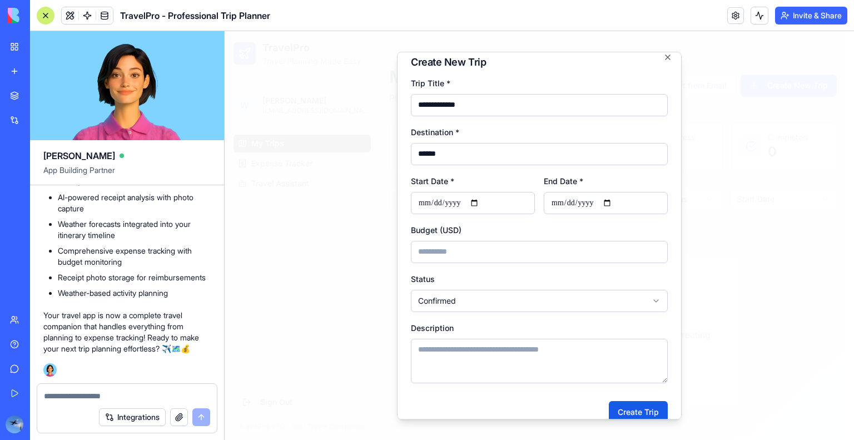
scroll to position [0, 0]
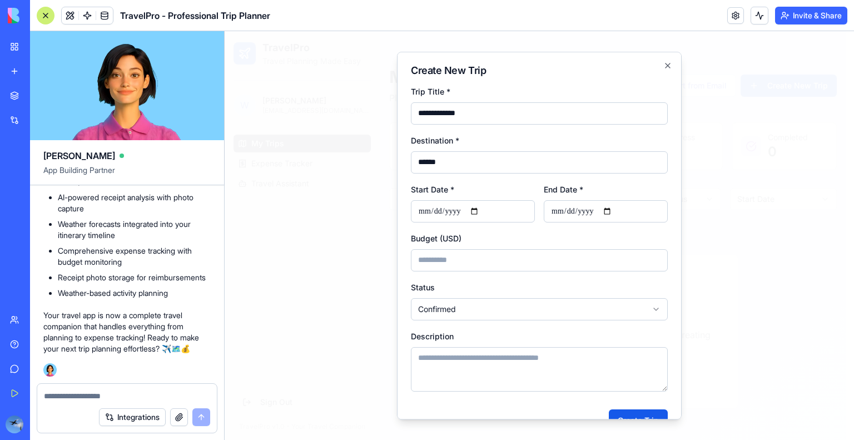
click at [145, 393] on textarea at bounding box center [127, 396] width 167 height 11
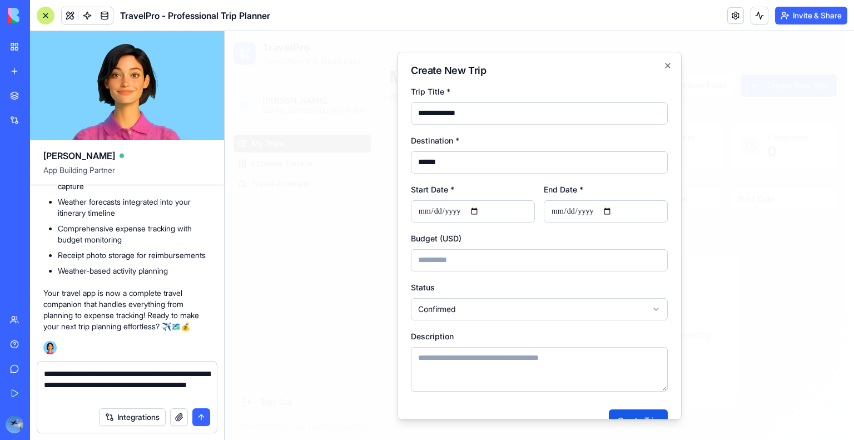
type textarea "**********"
drag, startPoint x: 205, startPoint y: 420, endPoint x: 216, endPoint y: 349, distance: 72.2
click at [204, 413] on button "submit" at bounding box center [201, 417] width 18 height 18
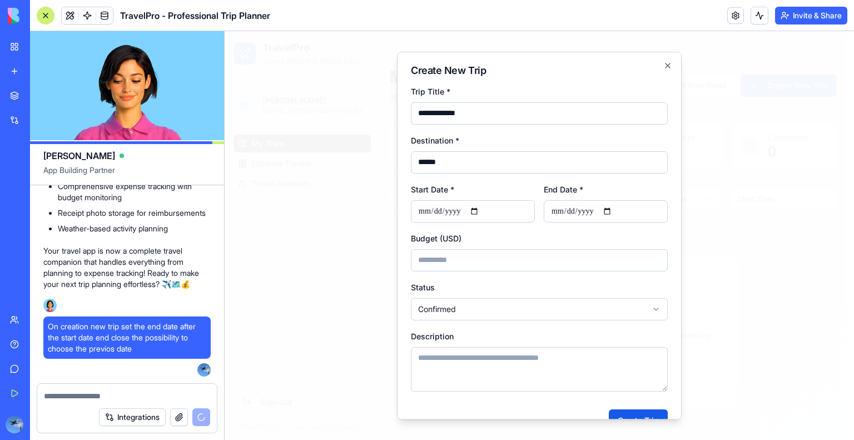
scroll to position [25, 0]
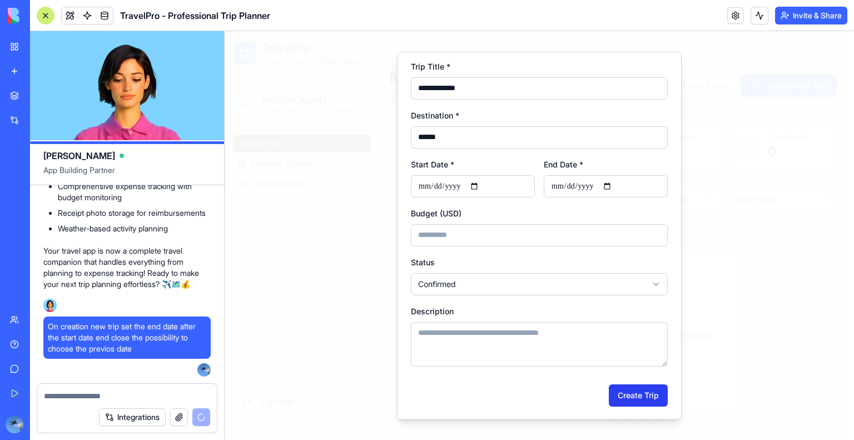
click at [628, 396] on button "Create Trip" at bounding box center [638, 395] width 59 height 22
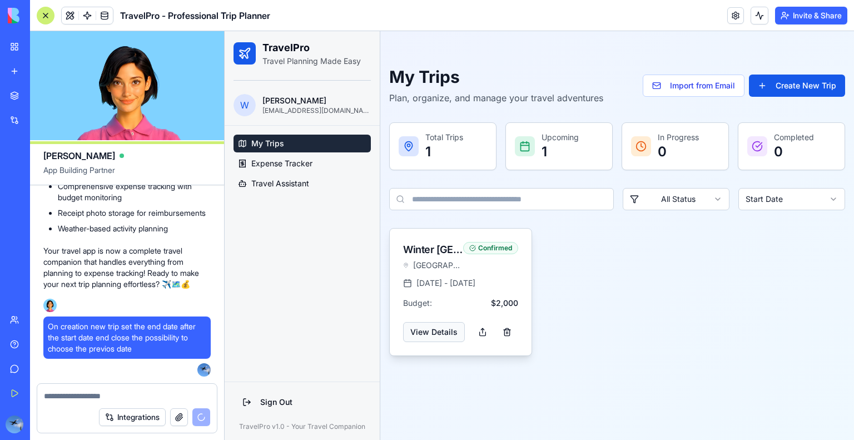
click at [415, 324] on button "View Details" at bounding box center [434, 332] width 62 height 20
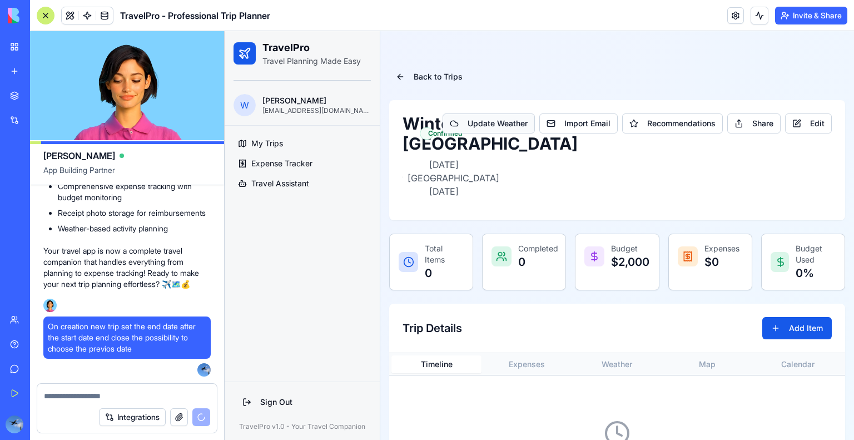
click at [494, 123] on button "Update Weather" at bounding box center [489, 123] width 92 height 20
click at [664, 127] on button "Recommendations" at bounding box center [673, 123] width 101 height 20
click at [473, 123] on button "Update Weather" at bounding box center [489, 123] width 92 height 20
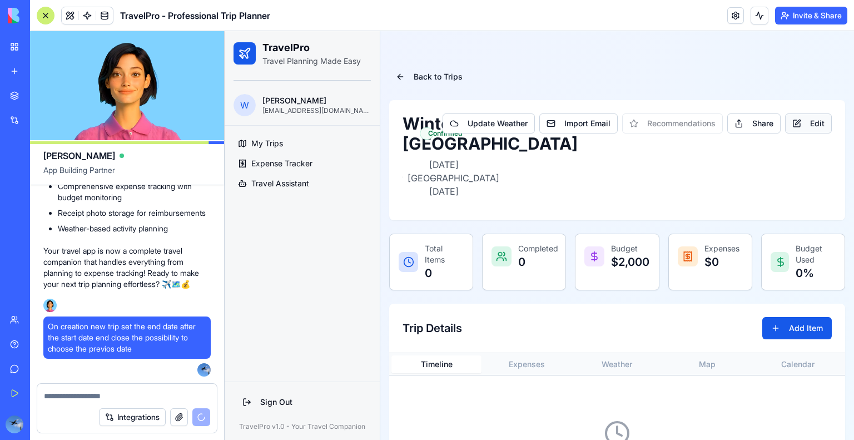
click at [808, 125] on button "Edit" at bounding box center [808, 123] width 47 height 20
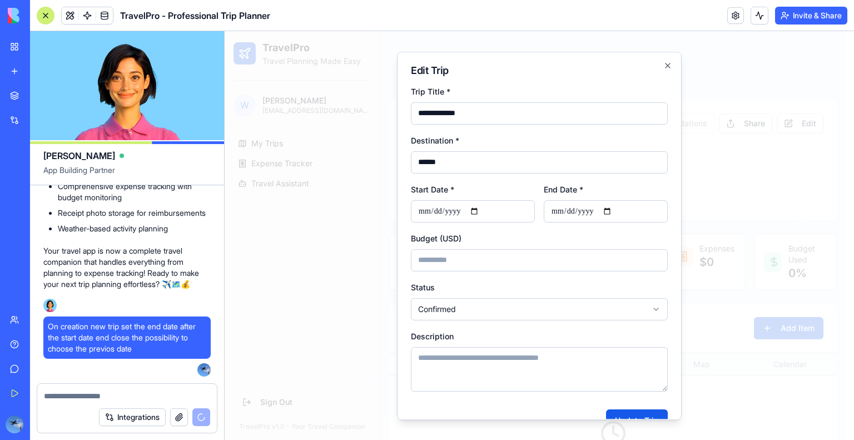
scroll to position [25, 0]
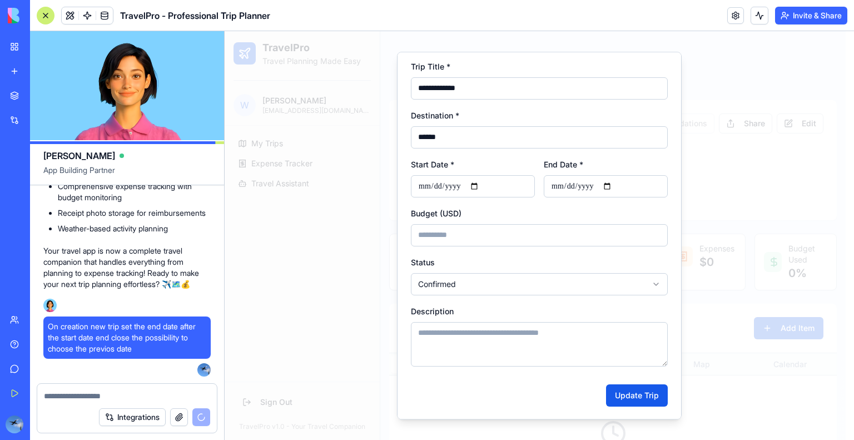
click at [369, 375] on div at bounding box center [540, 235] width 630 height 409
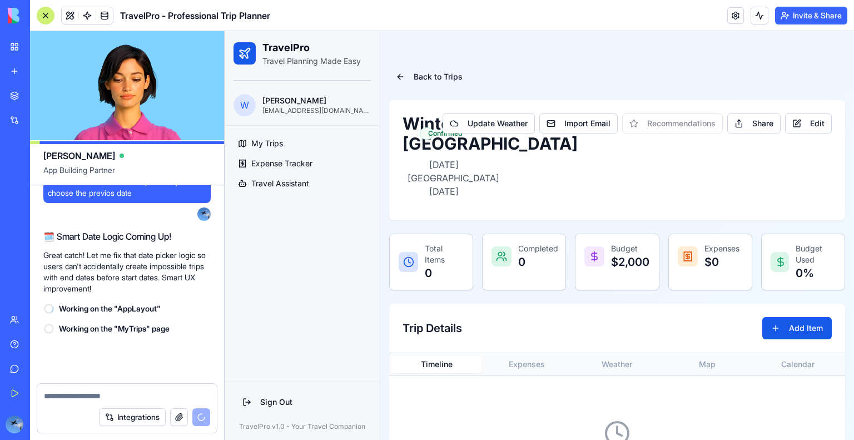
scroll to position [2294, 0]
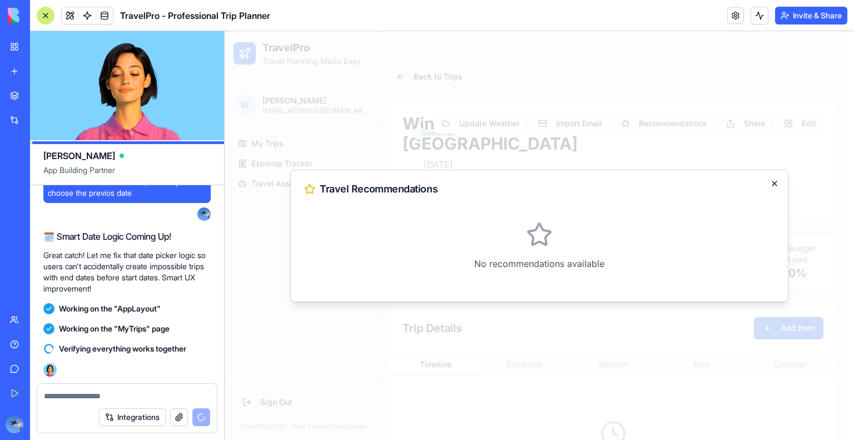
click at [777, 183] on icon "button" at bounding box center [774, 183] width 9 height 9
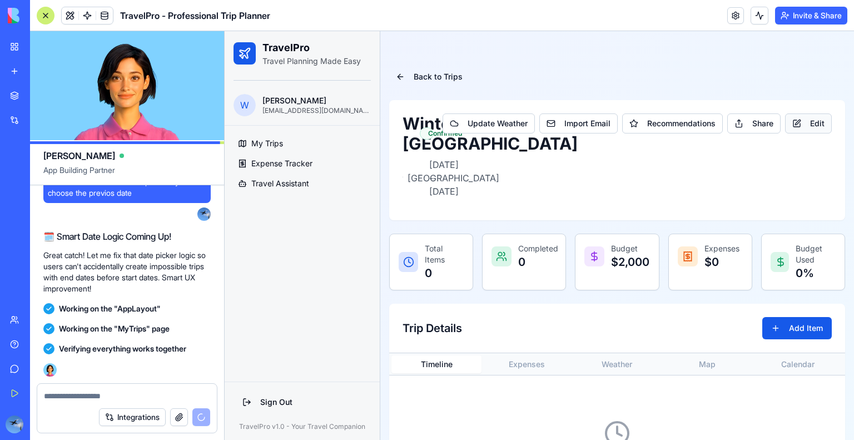
click at [804, 122] on button "Edit" at bounding box center [808, 123] width 47 height 20
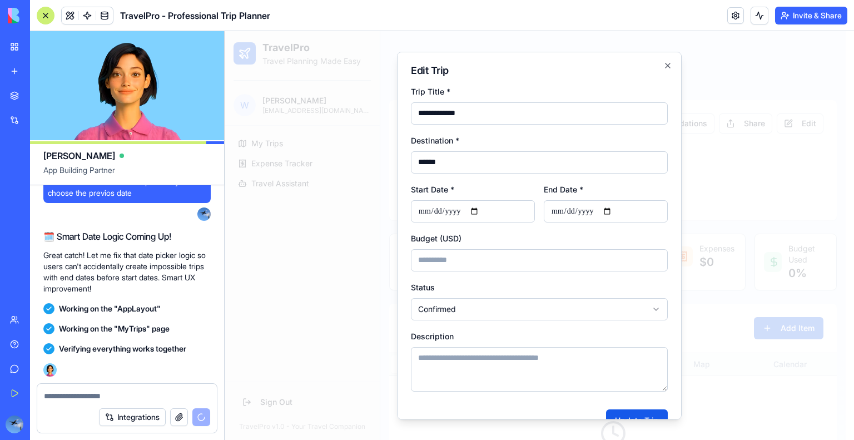
click at [614, 209] on input "**********" at bounding box center [606, 211] width 124 height 22
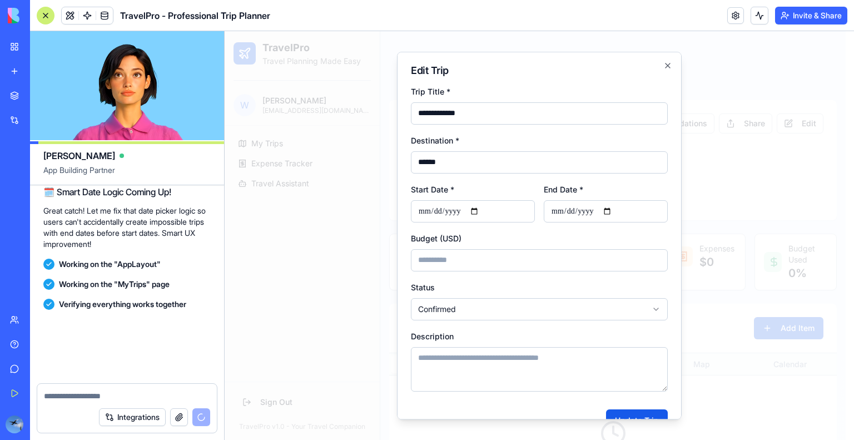
scroll to position [2563, 0]
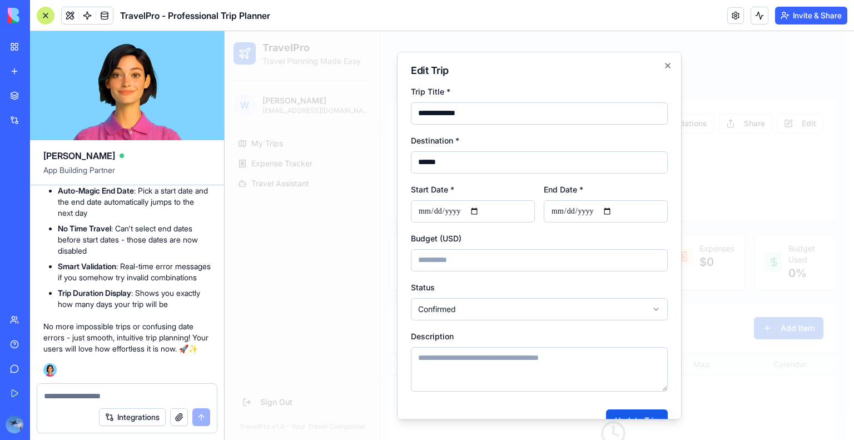
click at [614, 209] on input "**********" at bounding box center [606, 211] width 124 height 22
click at [774, 210] on div at bounding box center [540, 235] width 630 height 409
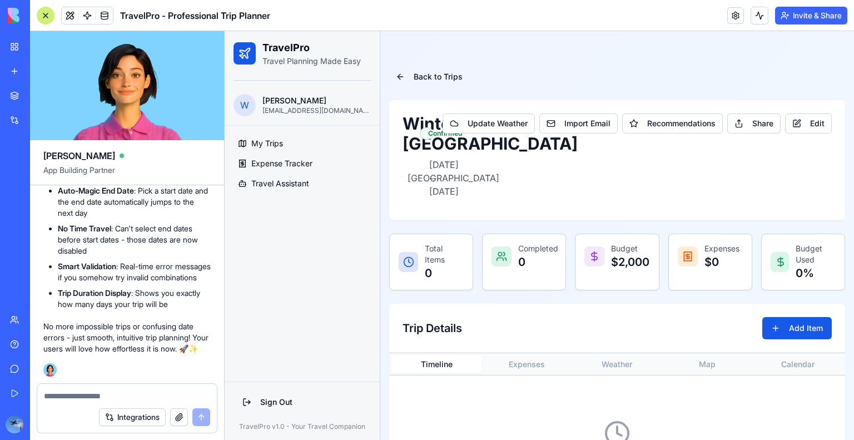
click at [58, 393] on textarea at bounding box center [127, 396] width 167 height 11
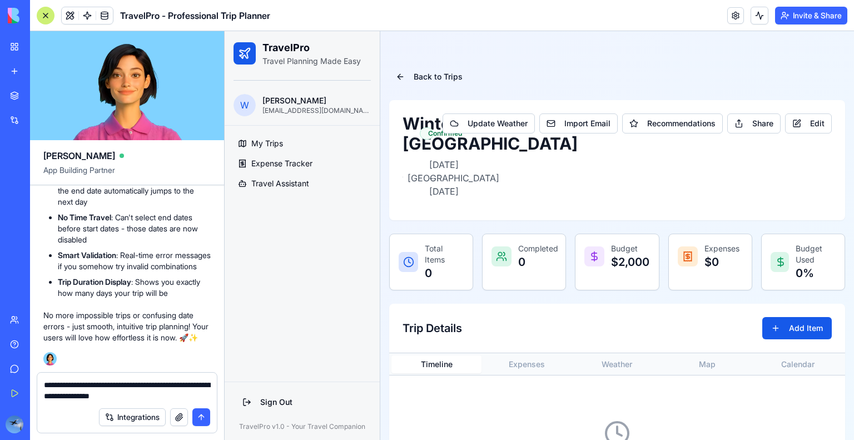
type textarea "**********"
click at [201, 413] on button "submit" at bounding box center [201, 417] width 18 height 18
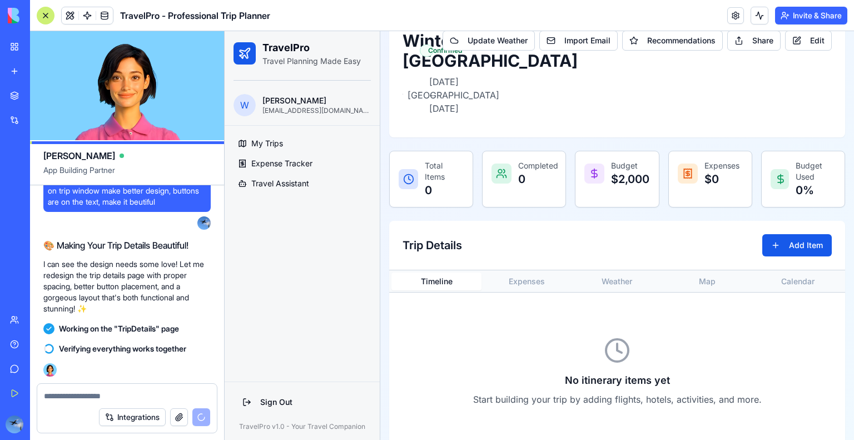
scroll to position [0, 0]
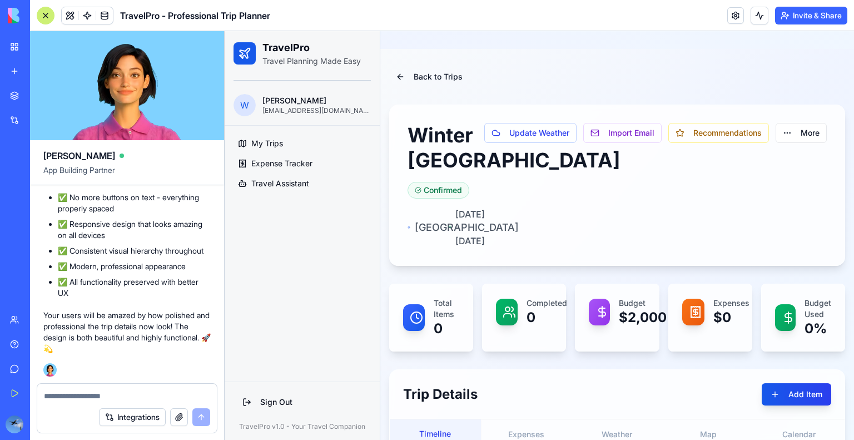
click at [787, 135] on html "TravelPro Travel Planning Made Easy W Wesley wregun@gmail.com My Trips Expense …" at bounding box center [540, 324] width 630 height 587
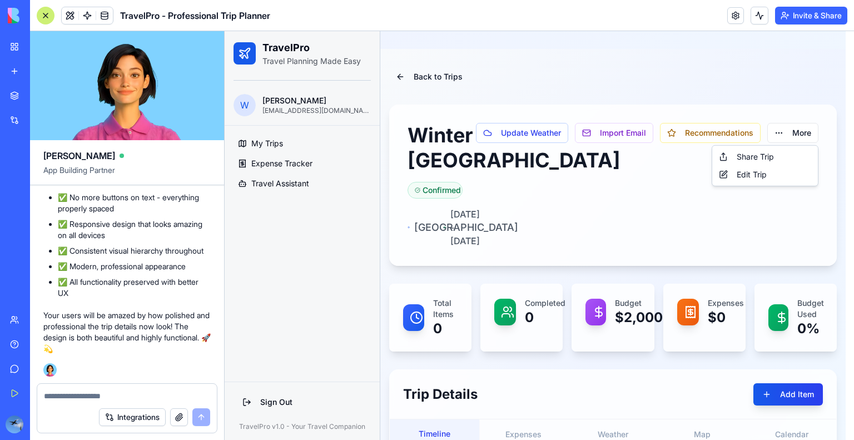
click at [787, 135] on html "TravelPro Travel Planning Made Easy W Wesley wregun@gmail.com My Trips Expense …" at bounding box center [540, 324] width 630 height 587
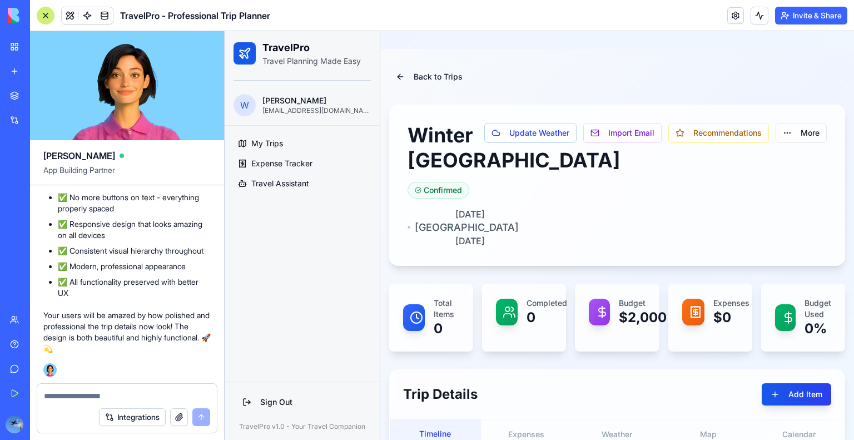
drag, startPoint x: 67, startPoint y: 397, endPoint x: 107, endPoint y: 392, distance: 40.4
click at [71, 396] on textarea at bounding box center [127, 396] width 166 height 11
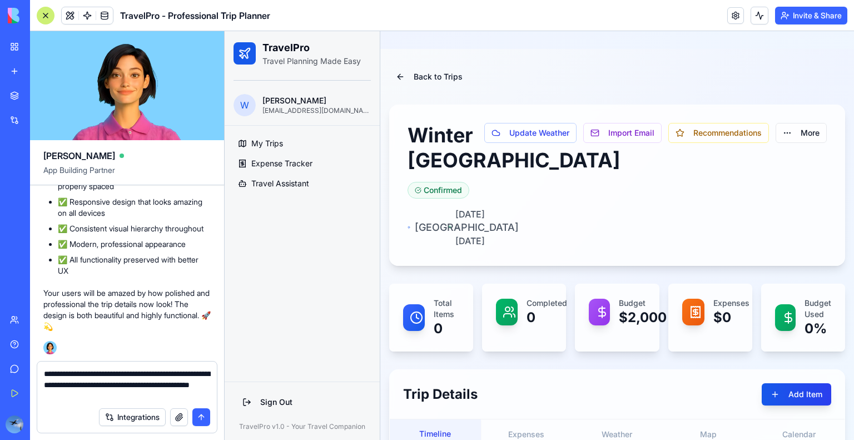
type textarea "**********"
drag, startPoint x: 204, startPoint y: 414, endPoint x: 167, endPoint y: 196, distance: 221.0
click at [202, 406] on div "Integrations" at bounding box center [127, 417] width 180 height 31
click at [206, 418] on button "submit" at bounding box center [201, 417] width 18 height 18
click at [206, 416] on div "Integrations" at bounding box center [154, 417] width 111 height 18
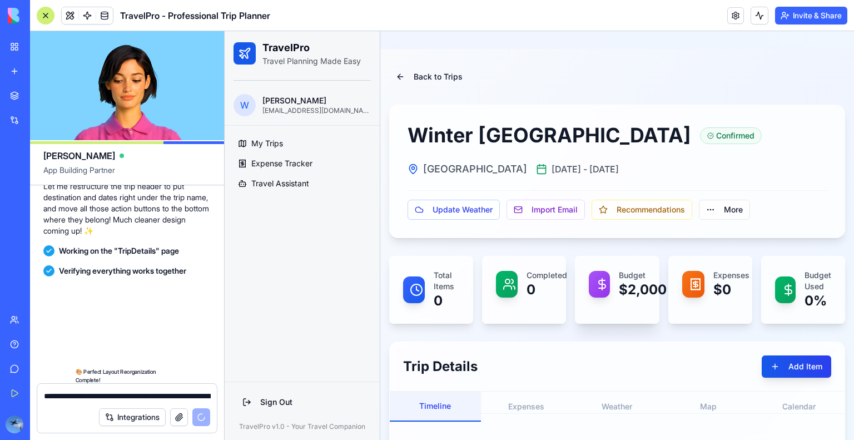
scroll to position [3903, 0]
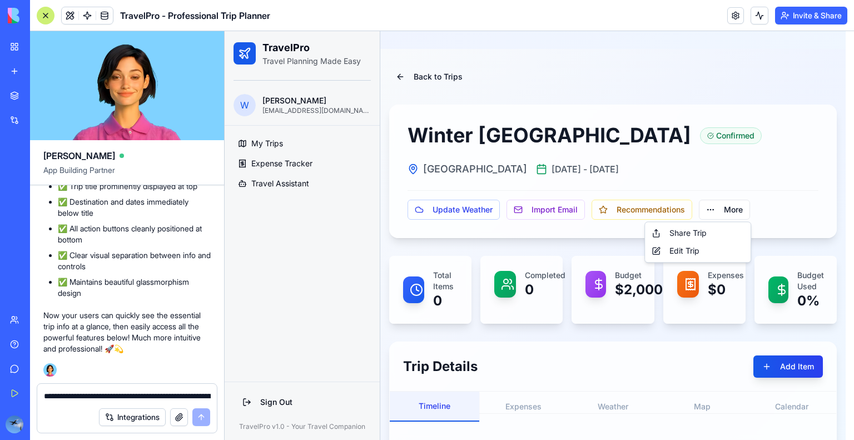
click at [736, 206] on html "TravelPro Travel Planning Made Easy W Wesley wregun@gmail.com My Trips Expense …" at bounding box center [540, 310] width 630 height 559
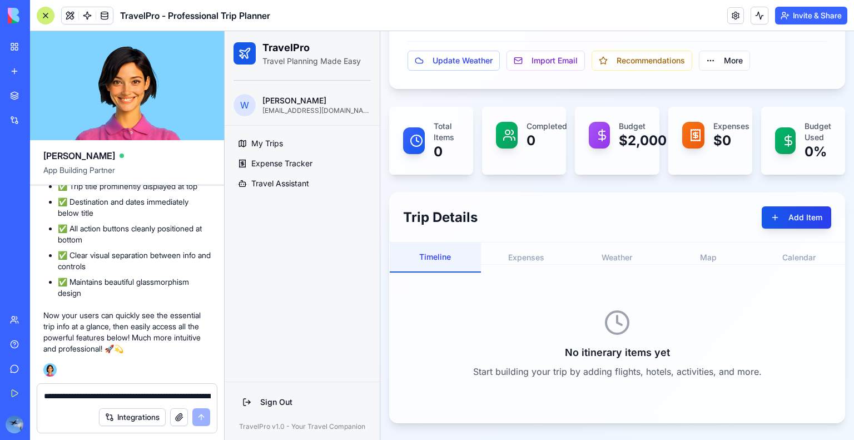
scroll to position [0, 0]
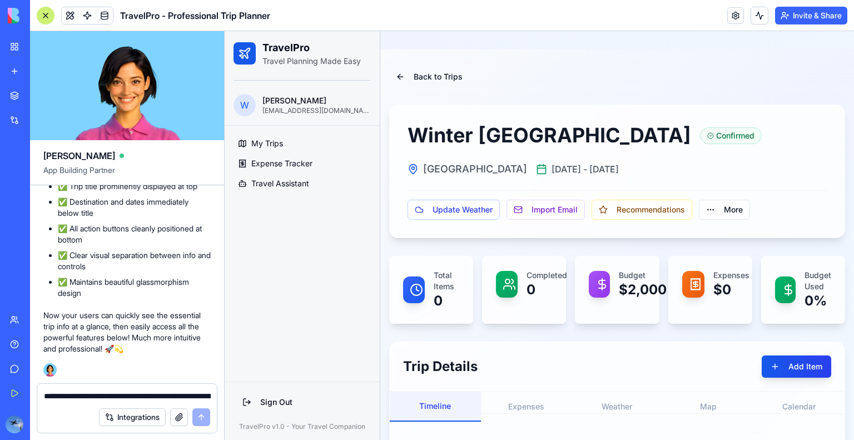
click at [659, 206] on button "Recommendations" at bounding box center [642, 210] width 101 height 20
click at [558, 212] on button "Import Email" at bounding box center [546, 210] width 78 height 20
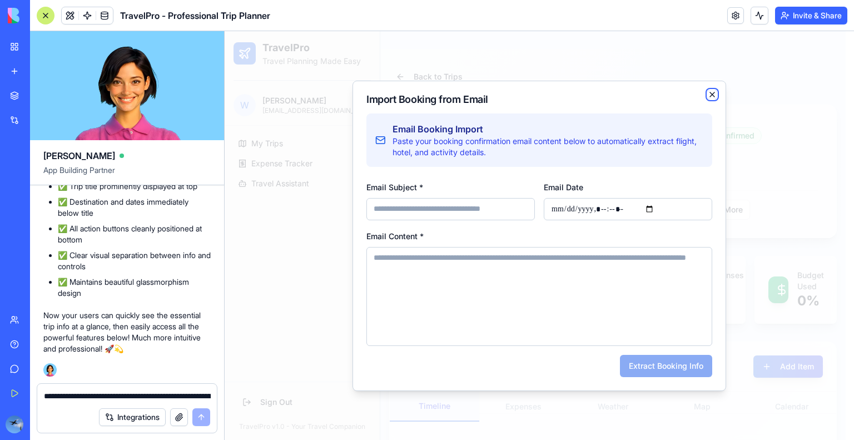
click at [714, 93] on icon "button" at bounding box center [712, 94] width 4 height 4
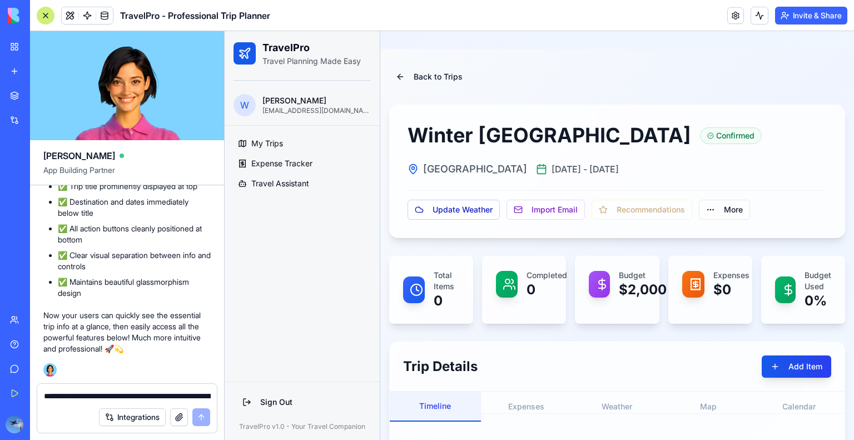
click at [472, 209] on button "Update Weather" at bounding box center [454, 210] width 92 height 20
click at [441, 211] on button "Update Weather" at bounding box center [454, 210] width 92 height 20
click at [80, 396] on textarea "**********" at bounding box center [127, 396] width 167 height 11
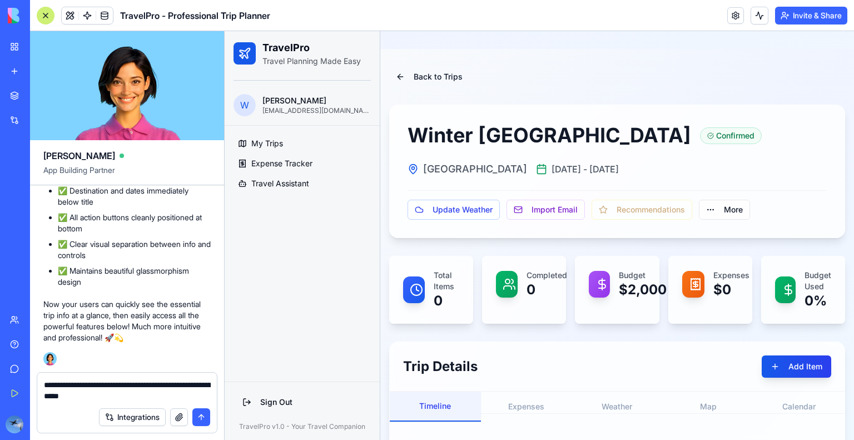
drag, startPoint x: 45, startPoint y: 388, endPoint x: 45, endPoint y: 380, distance: 7.8
click at [45, 387] on textarea "**********" at bounding box center [127, 390] width 167 height 22
click at [106, 382] on textarea "**********" at bounding box center [127, 390] width 167 height 22
drag, startPoint x: 129, startPoint y: 383, endPoint x: 129, endPoint y: 351, distance: 31.7
click at [129, 382] on textarea "**********" at bounding box center [127, 390] width 167 height 22
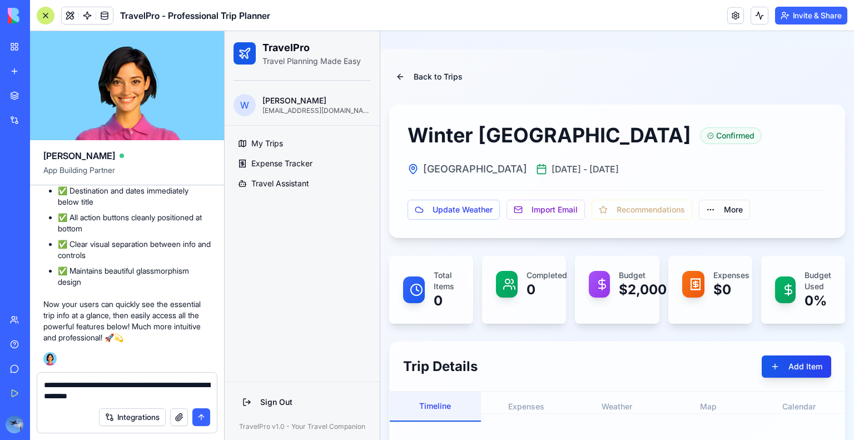
drag, startPoint x: 185, startPoint y: 384, endPoint x: 183, endPoint y: 378, distance: 6.9
click at [184, 382] on textarea "**********" at bounding box center [127, 390] width 167 height 22
type textarea "**********"
drag, startPoint x: 200, startPoint y: 422, endPoint x: 206, endPoint y: 384, distance: 37.7
click at [200, 420] on button "submit" at bounding box center [201, 417] width 18 height 18
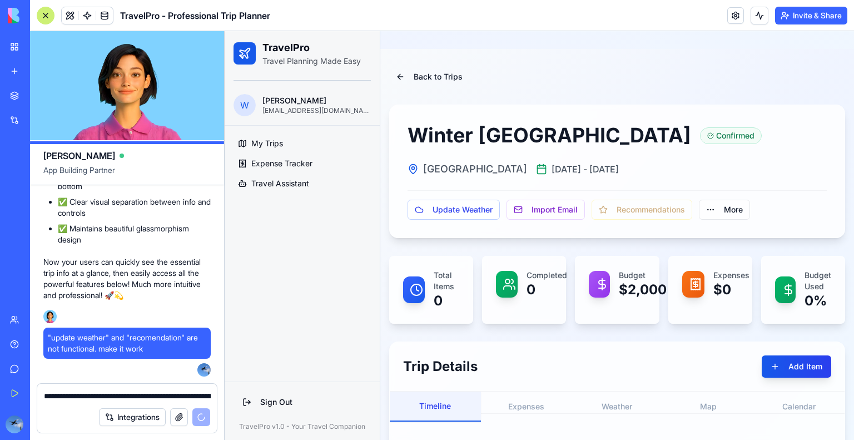
scroll to position [3968, 0]
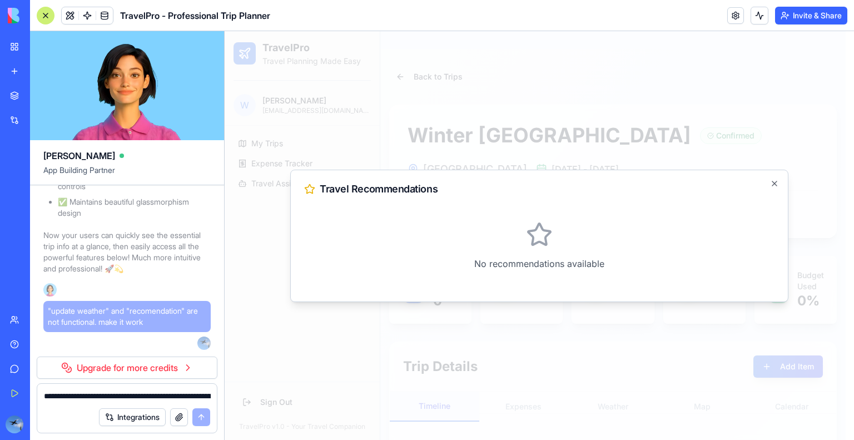
drag, startPoint x: 773, startPoint y: 182, endPoint x: 729, endPoint y: 204, distance: 49.0
click at [774, 182] on icon "button" at bounding box center [774, 183] width 9 height 9
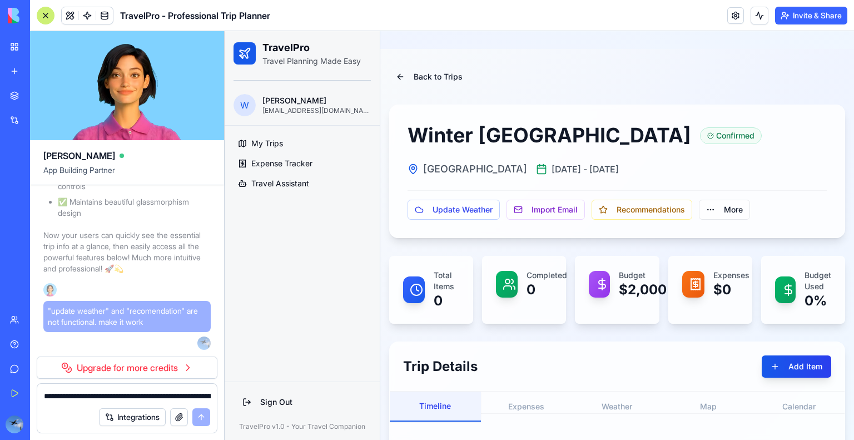
click at [127, 364] on link "Upgrade for more credits" at bounding box center [127, 368] width 181 height 22
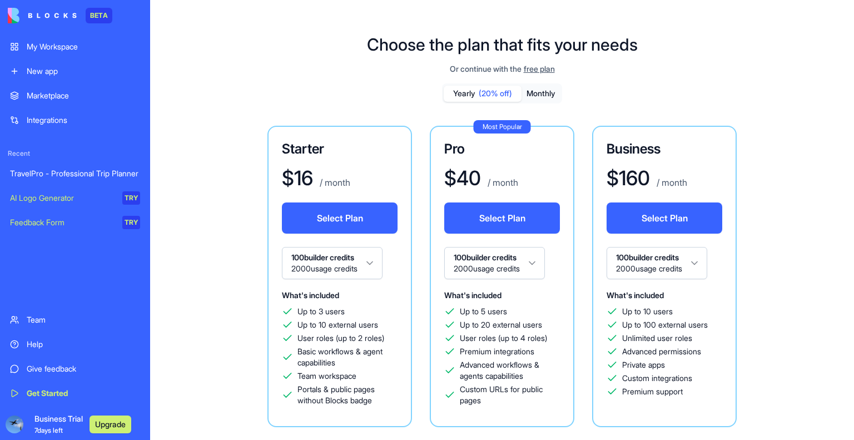
click at [40, 46] on div "My Workspace" at bounding box center [83, 46] width 113 height 11
